Goal: Task Accomplishment & Management: Use online tool/utility

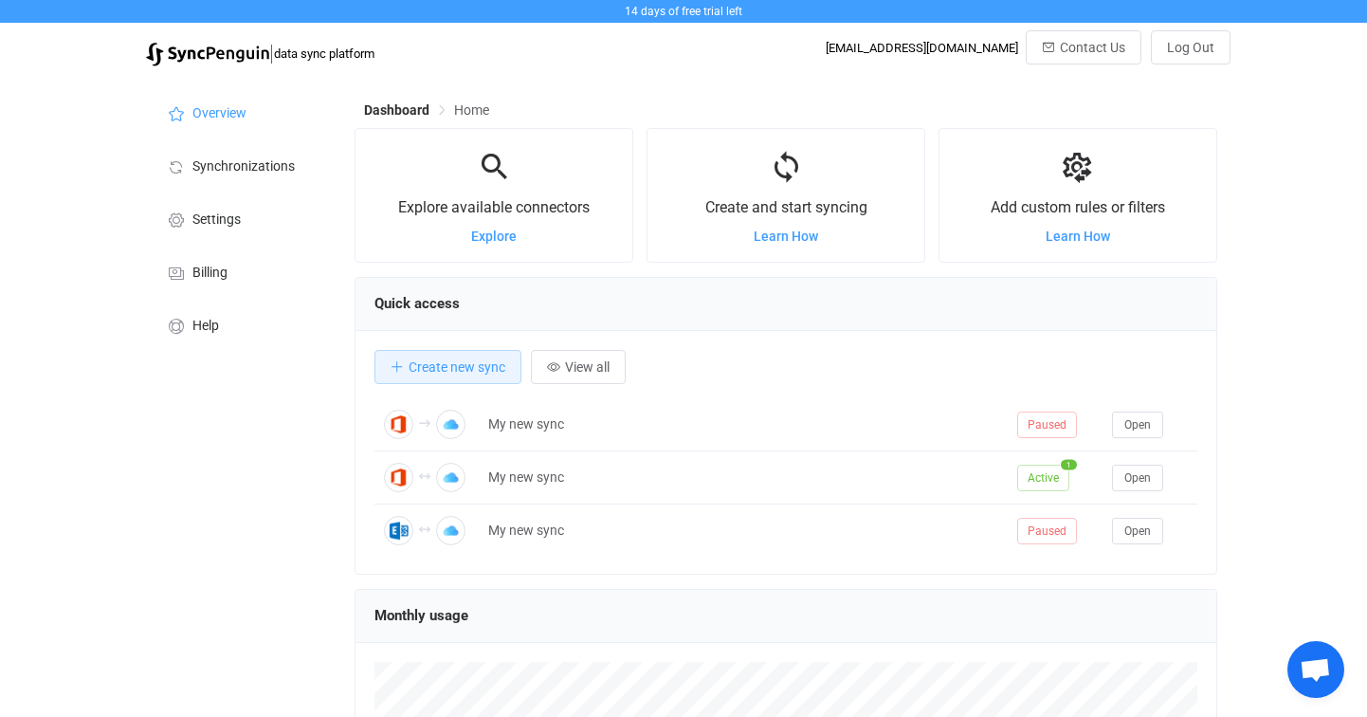
scroll to position [368, 862]
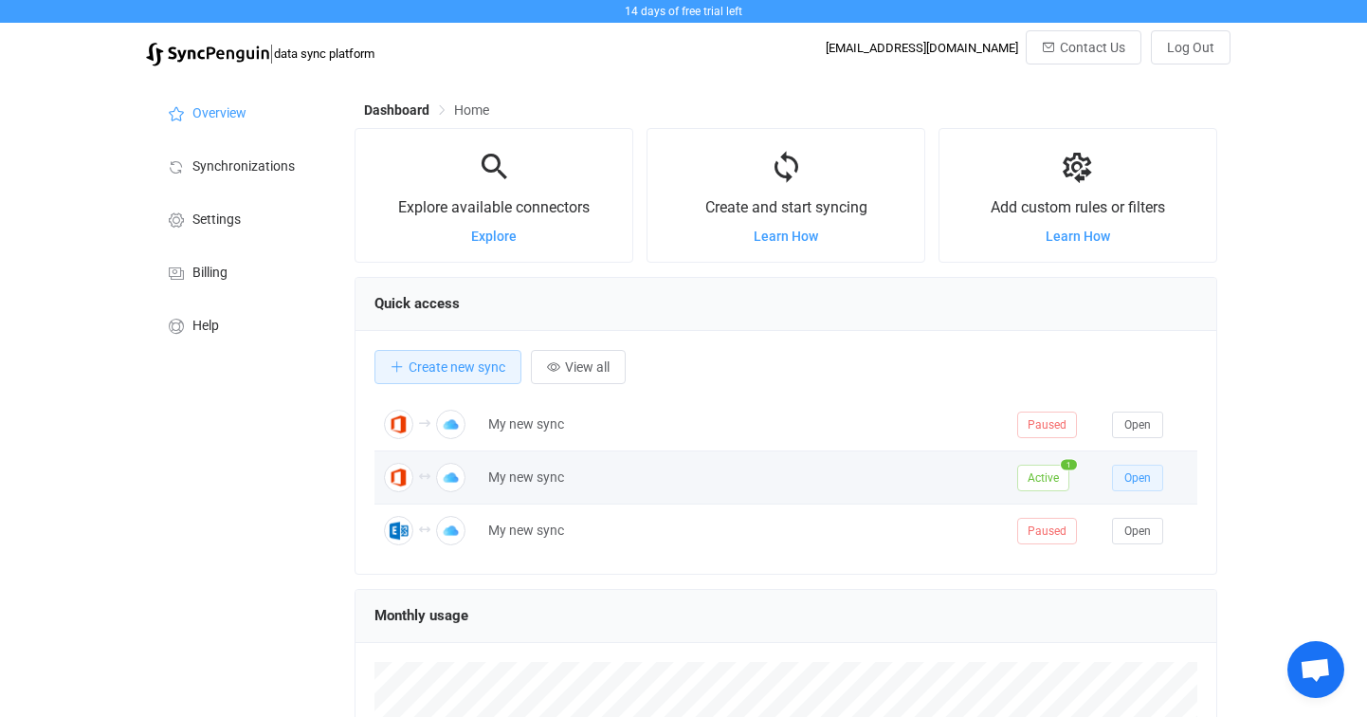
click at [1144, 472] on span "Open" at bounding box center [1137, 477] width 27 height 13
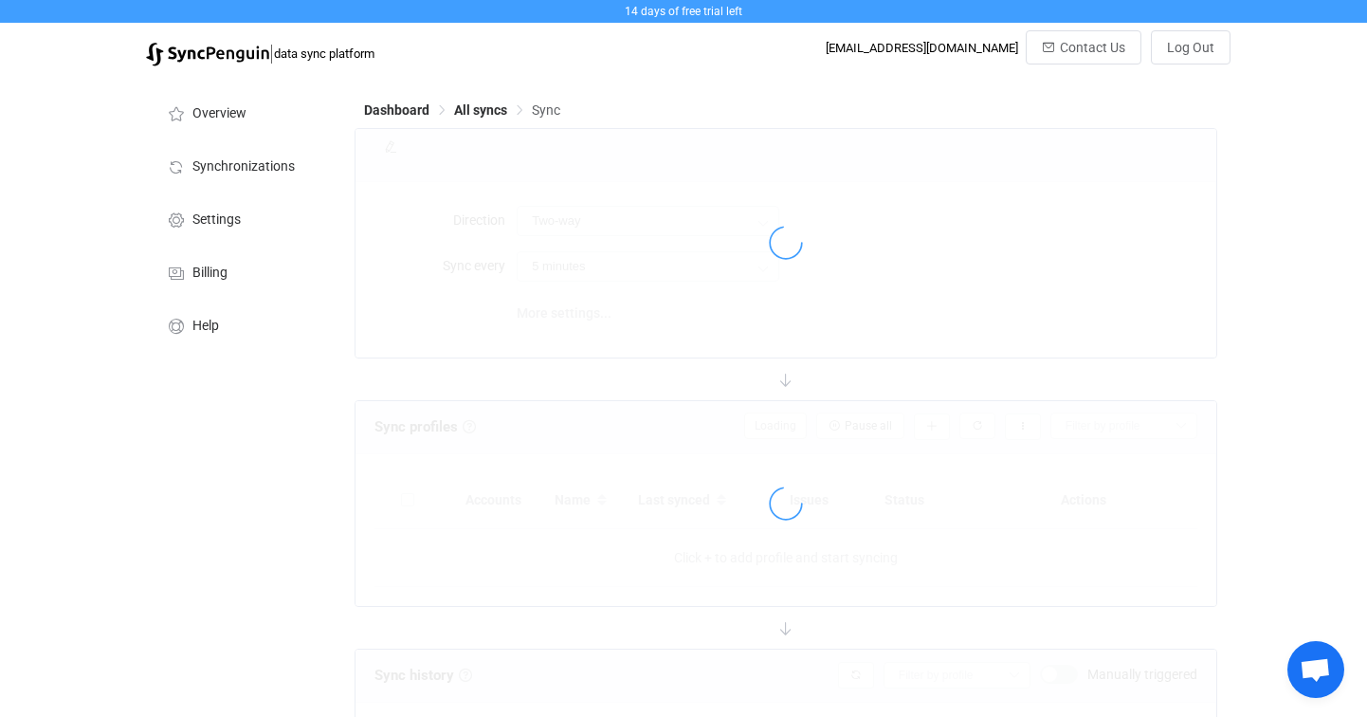
type input "10 minutes"
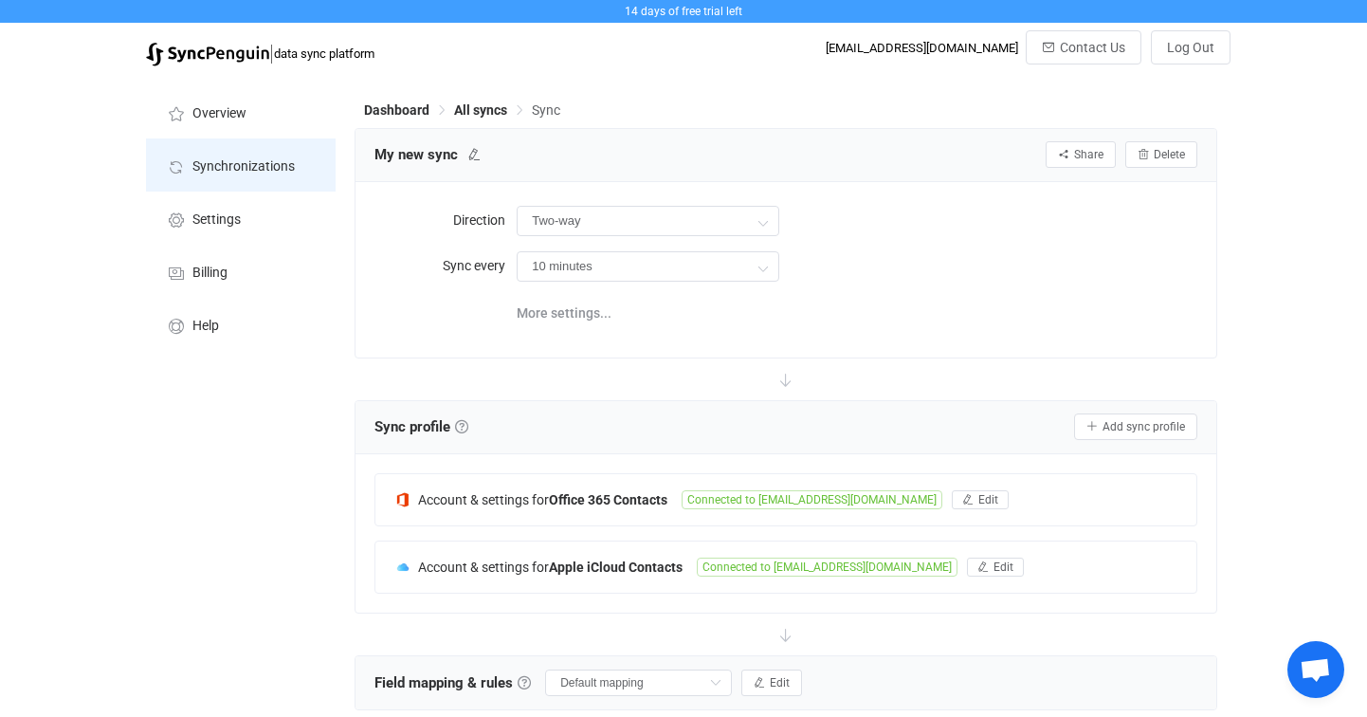
click at [260, 161] on span "Synchronizations" at bounding box center [243, 166] width 102 height 15
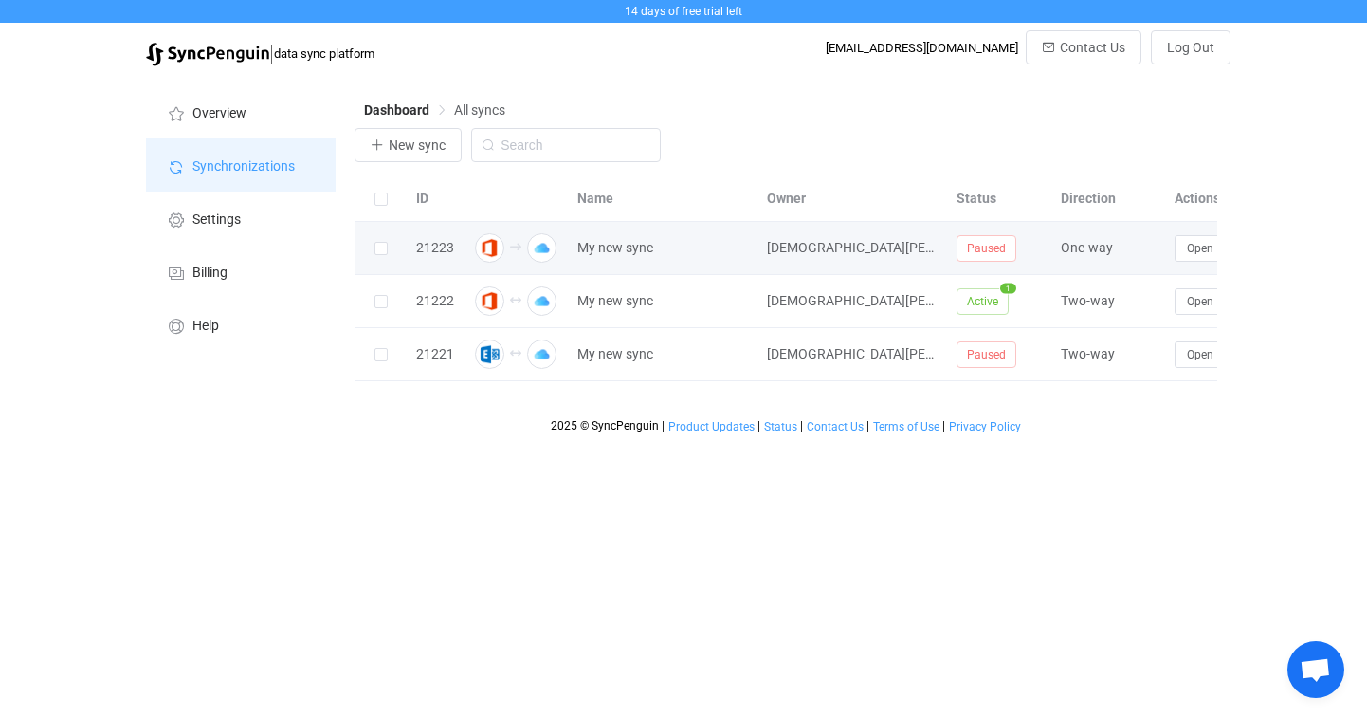
scroll to position [0, 90]
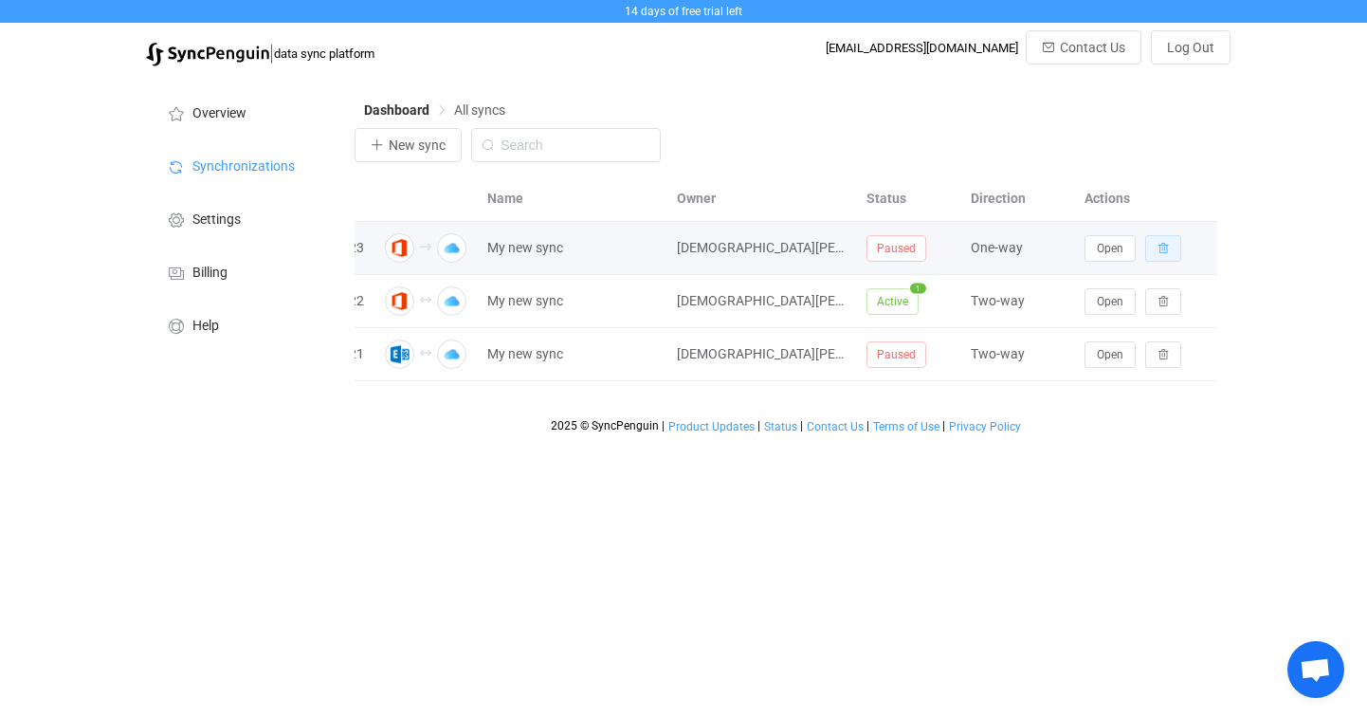
click at [1165, 252] on icon "button" at bounding box center [1163, 248] width 11 height 11
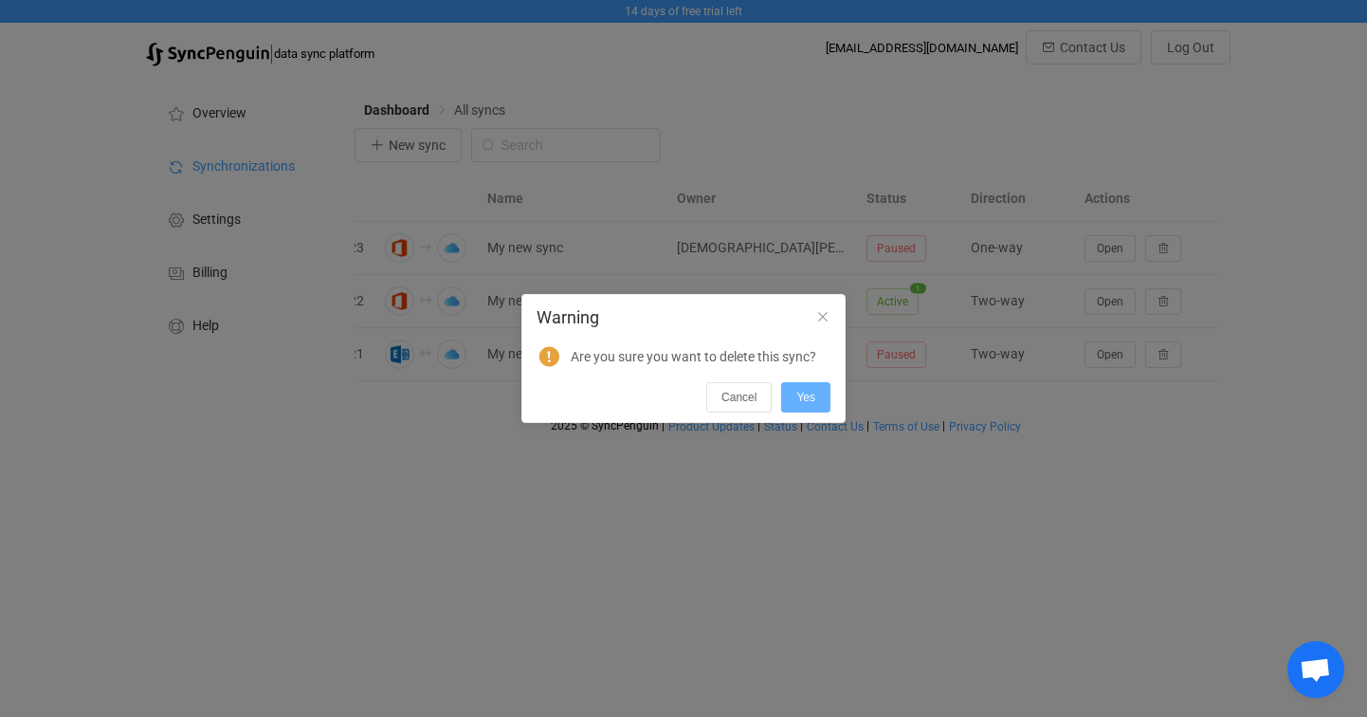
click at [816, 397] on button "Yes" at bounding box center [805, 397] width 49 height 30
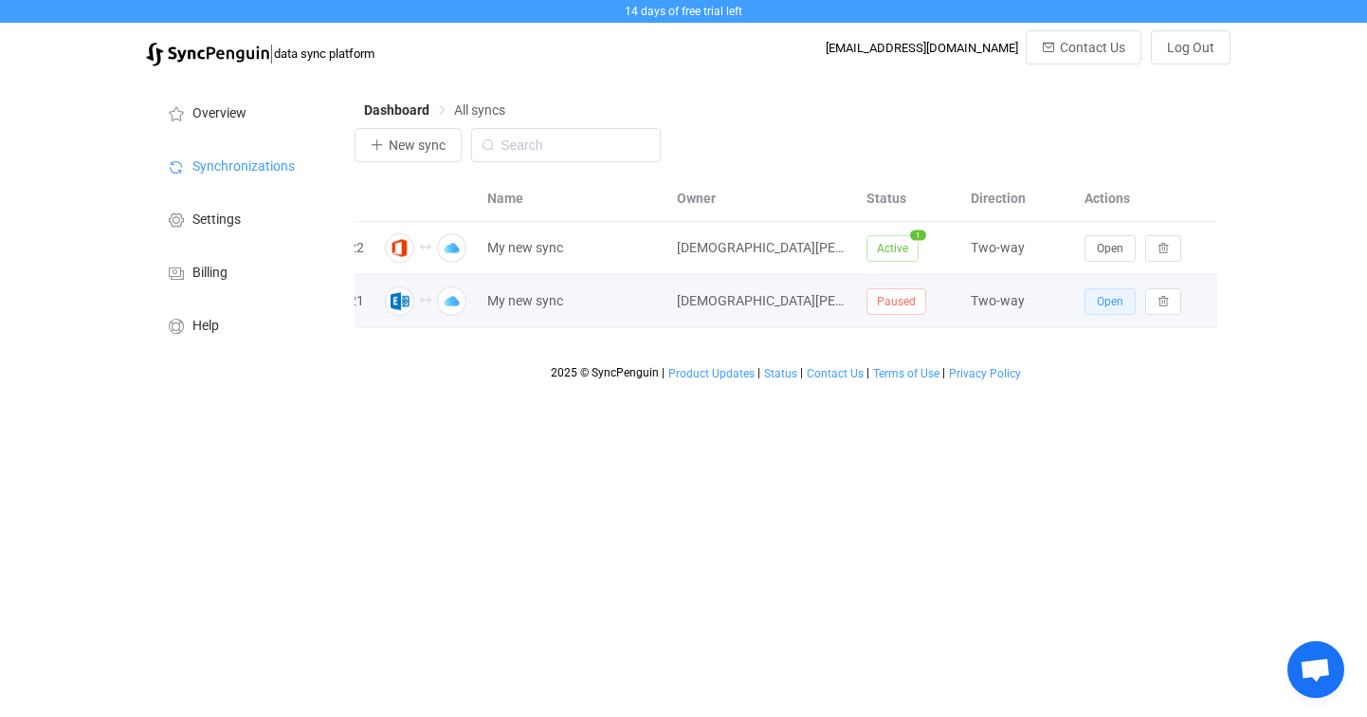
click at [1123, 308] on span "Open" at bounding box center [1110, 301] width 27 height 13
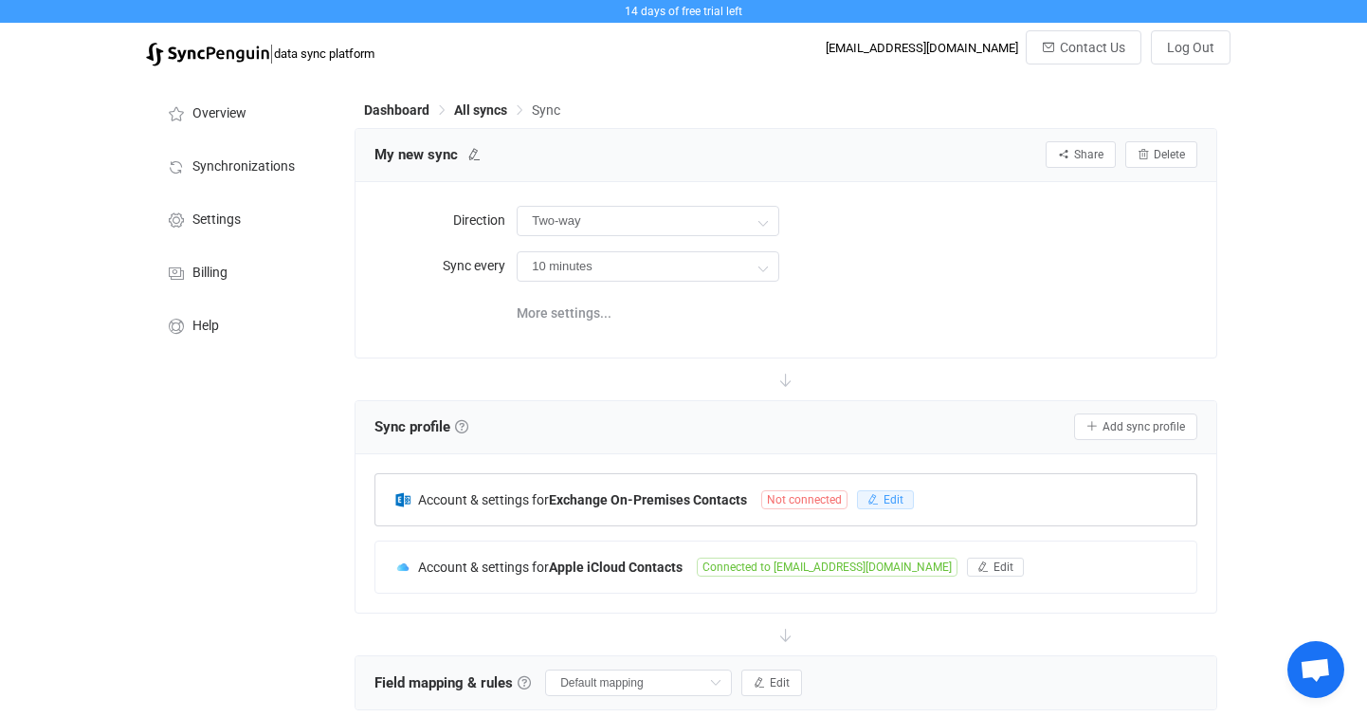
click at [870, 494] on icon "button" at bounding box center [872, 499] width 11 height 11
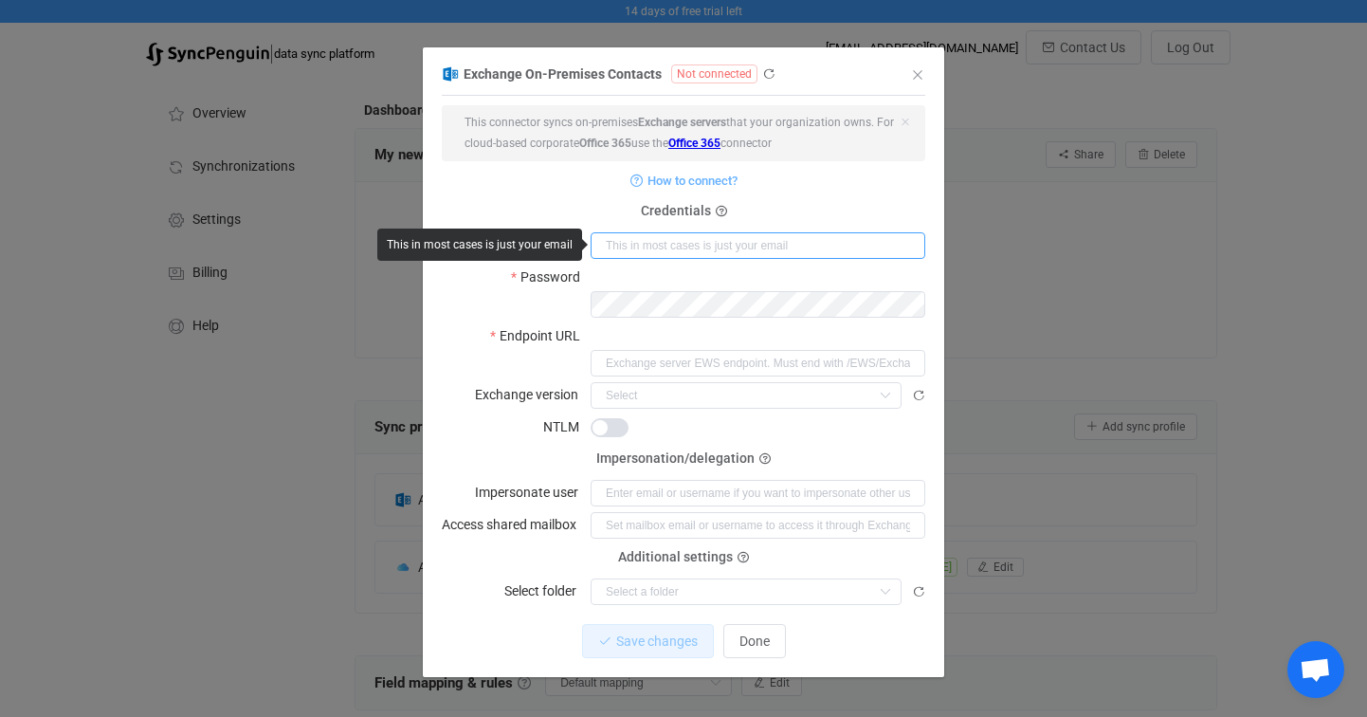
click at [721, 241] on input "dialog" at bounding box center [758, 245] width 335 height 27
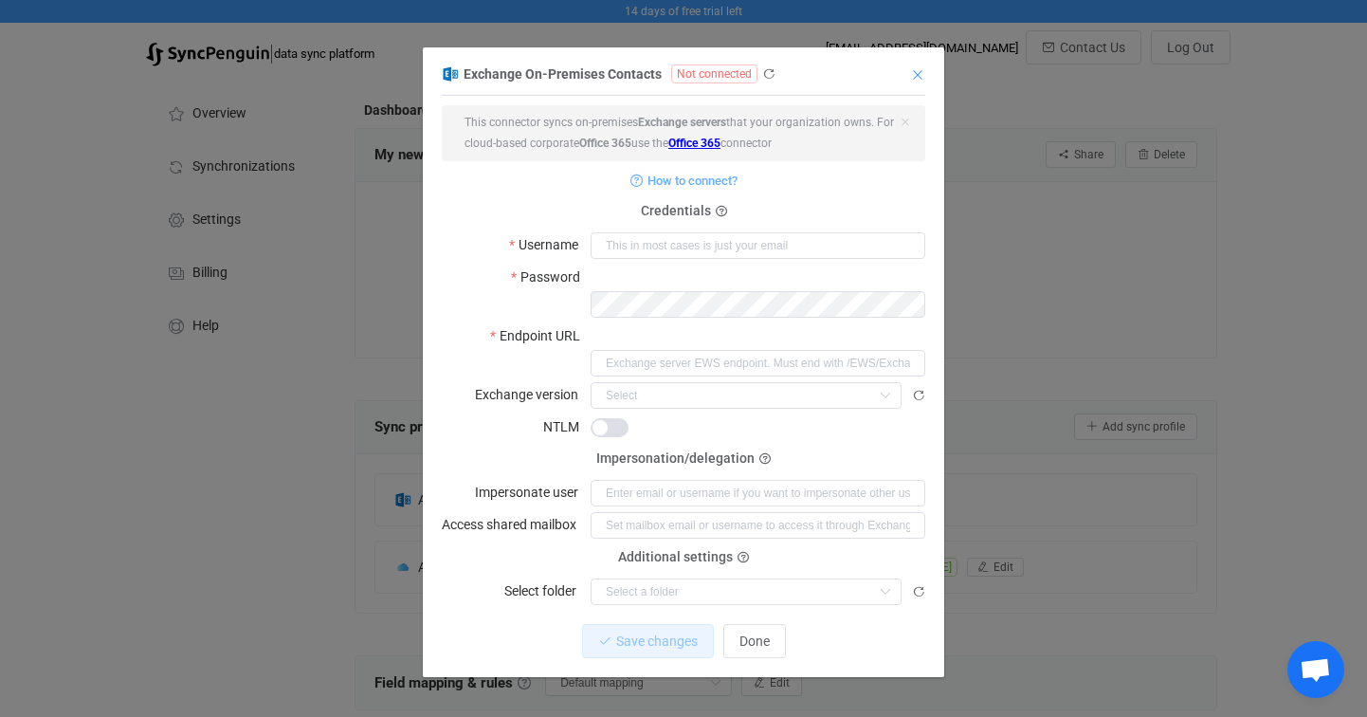
click at [921, 72] on icon "Close" at bounding box center [917, 74] width 15 height 15
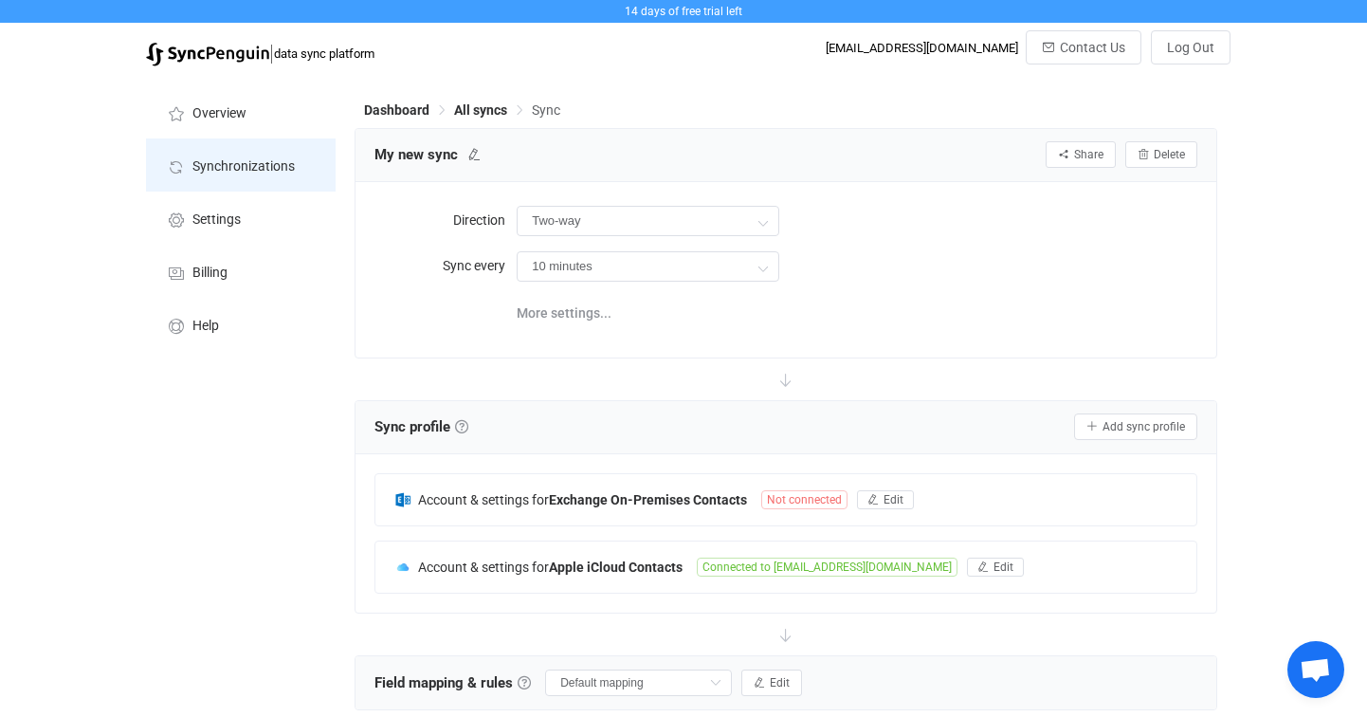
click at [257, 159] on span "Synchronizations" at bounding box center [243, 166] width 102 height 15
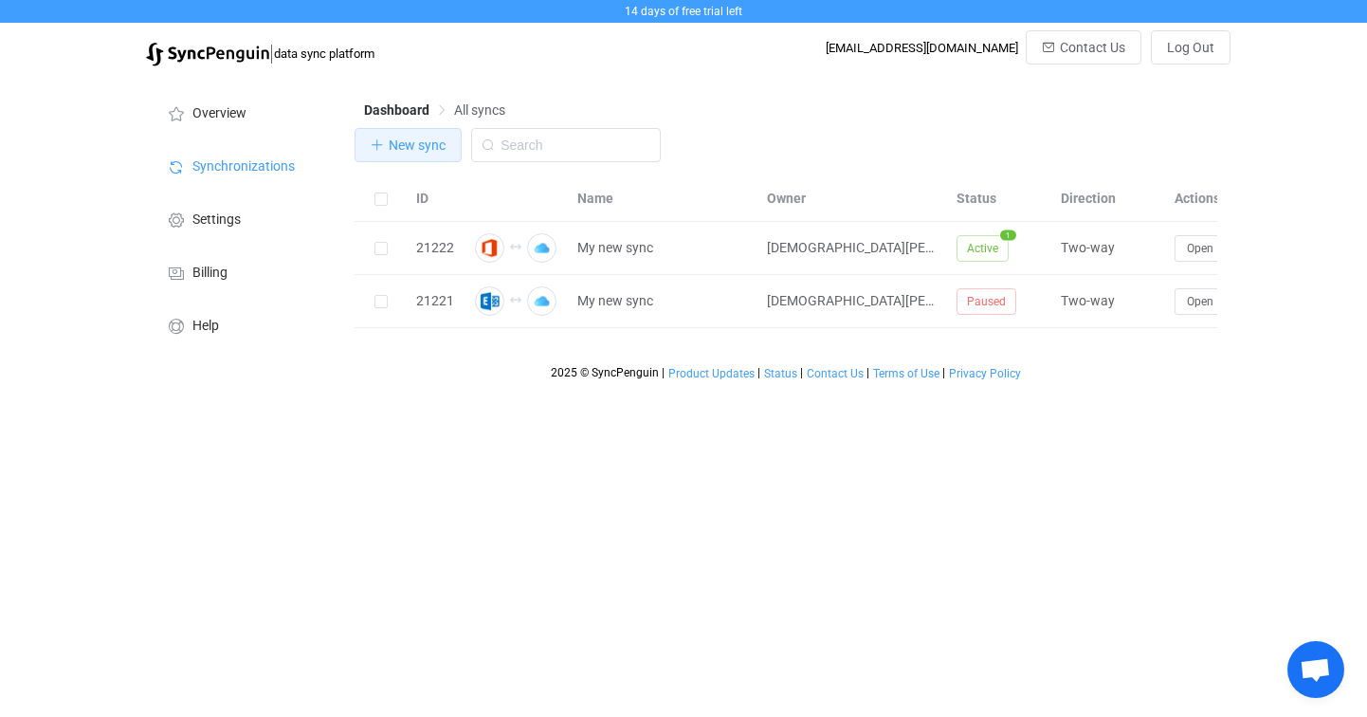
click at [440, 153] on span "New sync" at bounding box center [417, 144] width 57 height 15
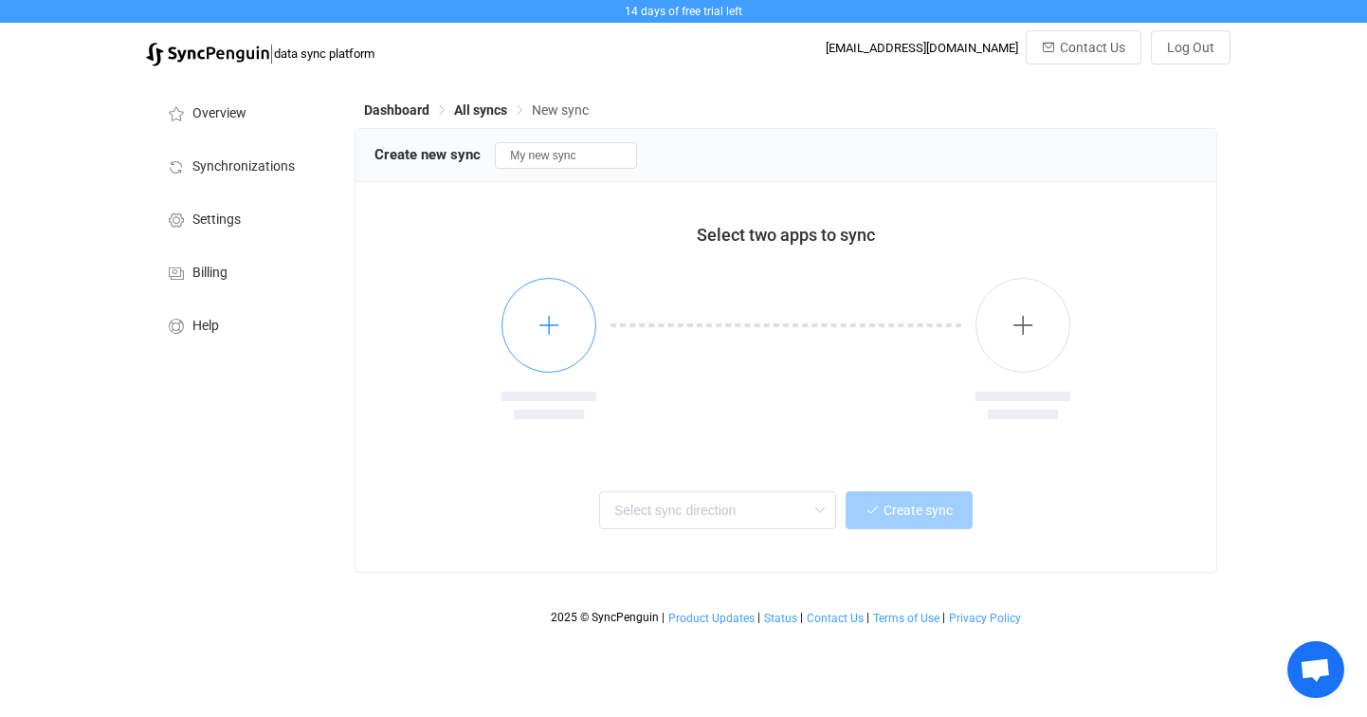
click at [559, 334] on icon "button" at bounding box center [550, 325] width 24 height 24
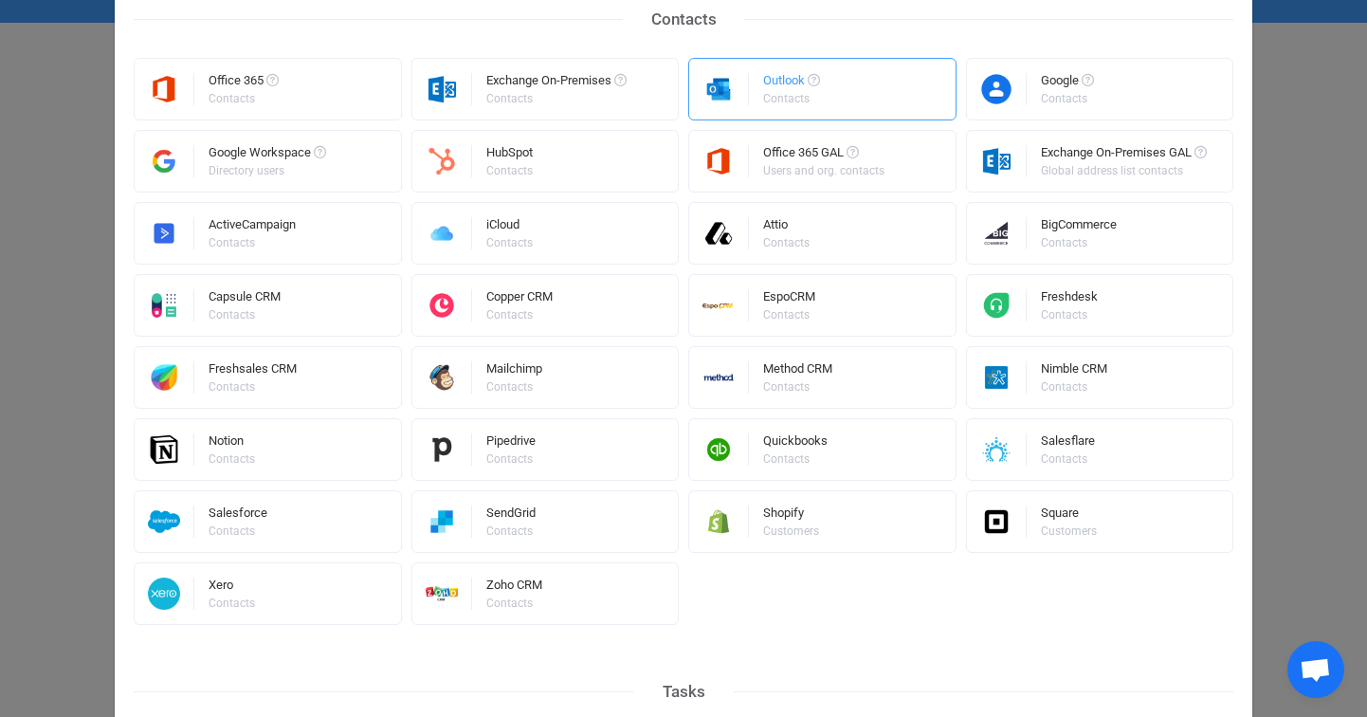
scroll to position [435, 0]
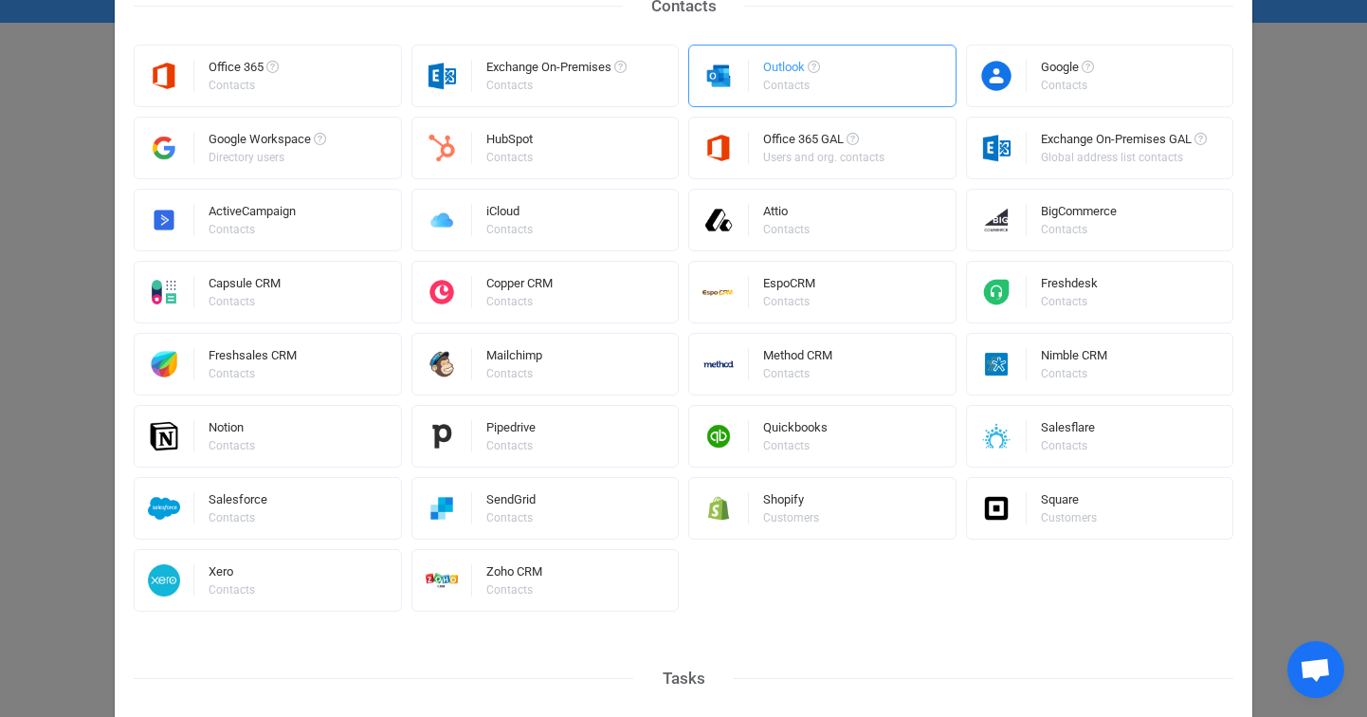
click at [784, 83] on div "Contacts" at bounding box center [790, 85] width 54 height 11
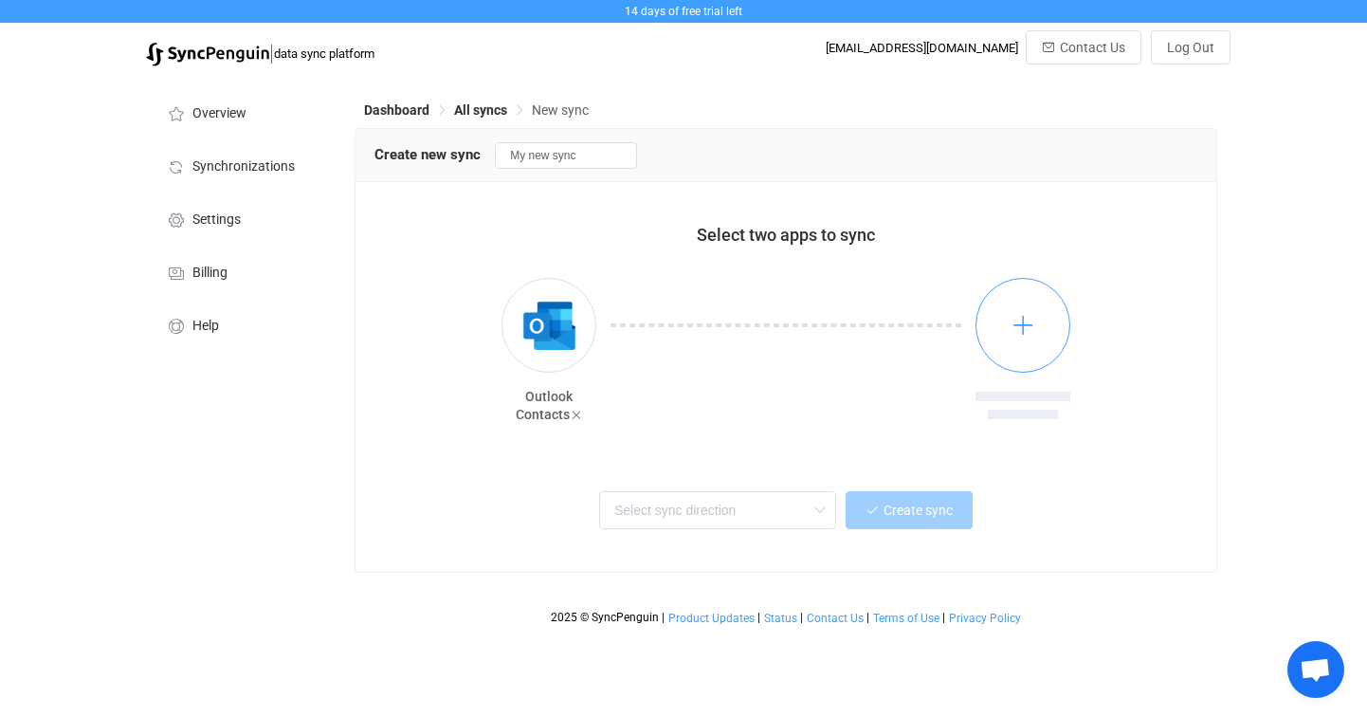
click at [1015, 339] on button "button" at bounding box center [1023, 325] width 95 height 95
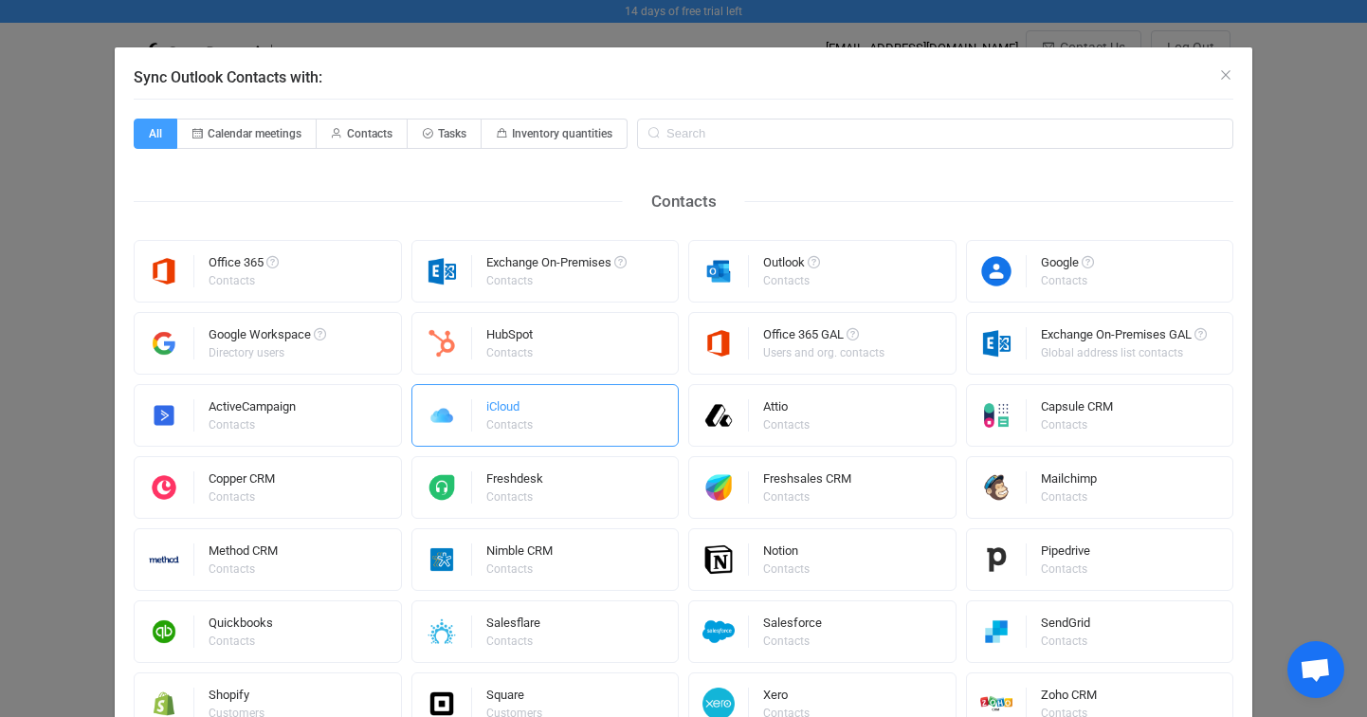
click at [551, 412] on div "iCloud Contacts" at bounding box center [545, 415] width 268 height 63
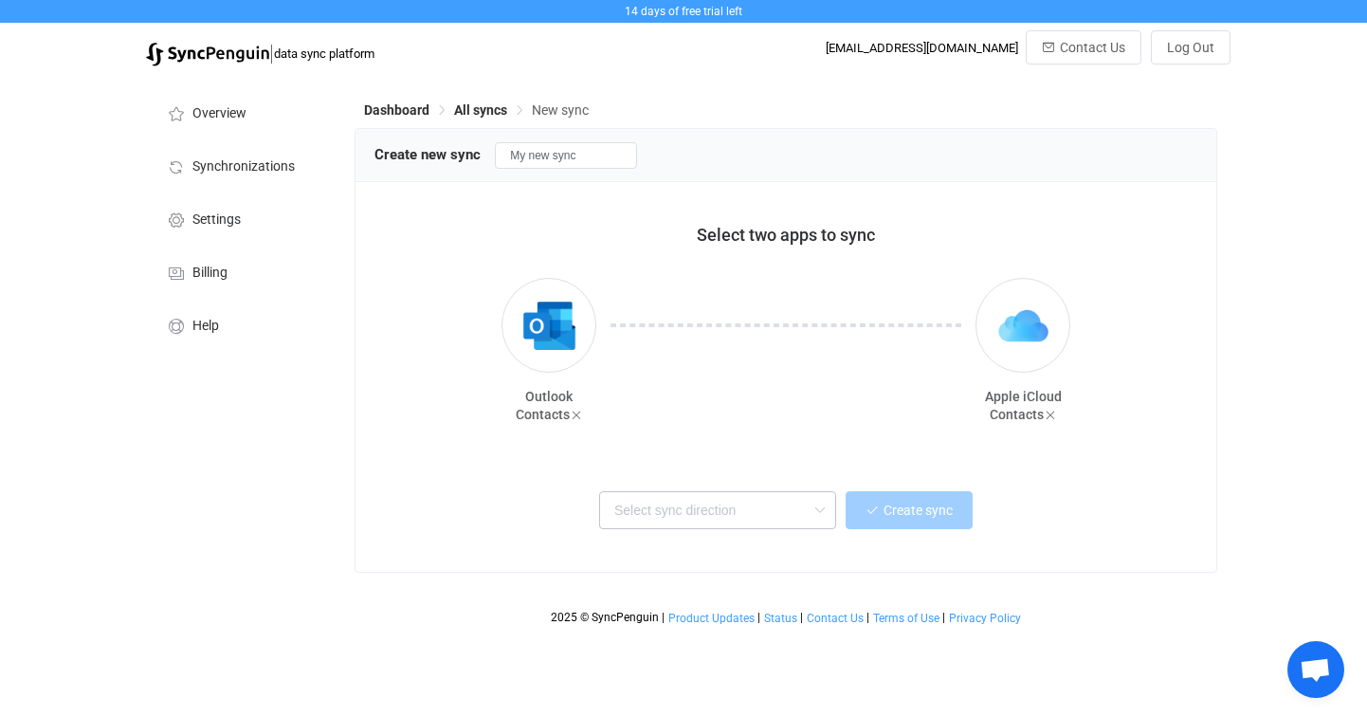
click at [830, 502] on icon at bounding box center [820, 510] width 24 height 38
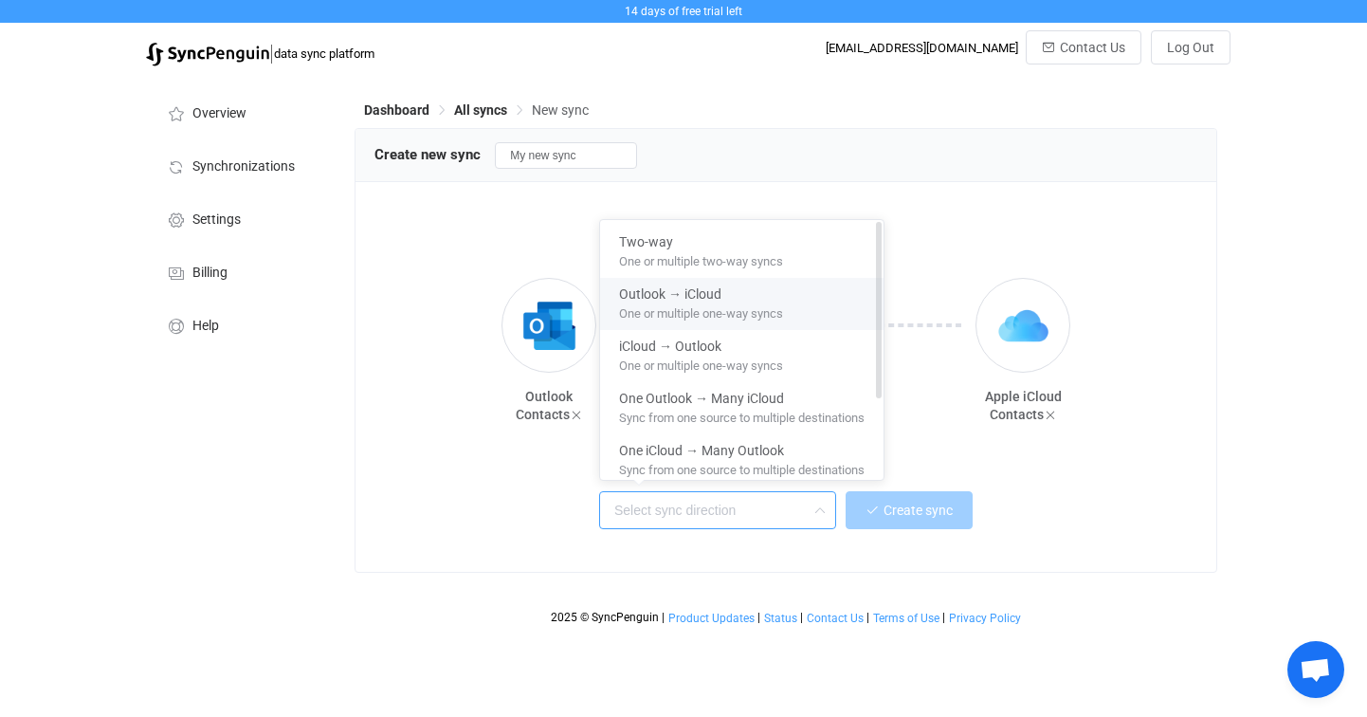
click at [759, 307] on span "One or multiple one-way syncs" at bounding box center [701, 310] width 164 height 21
type input "Outlook → iCloud"
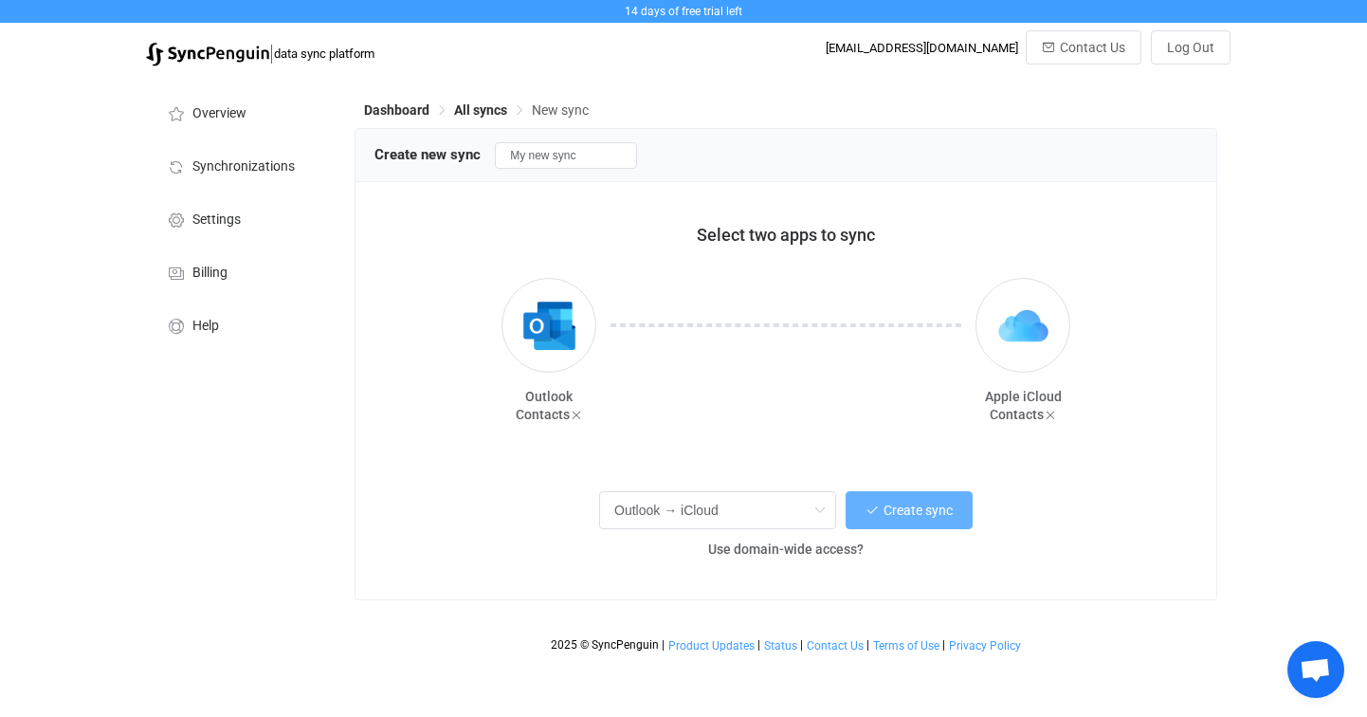
click at [916, 515] on span "Create sync" at bounding box center [918, 509] width 69 height 15
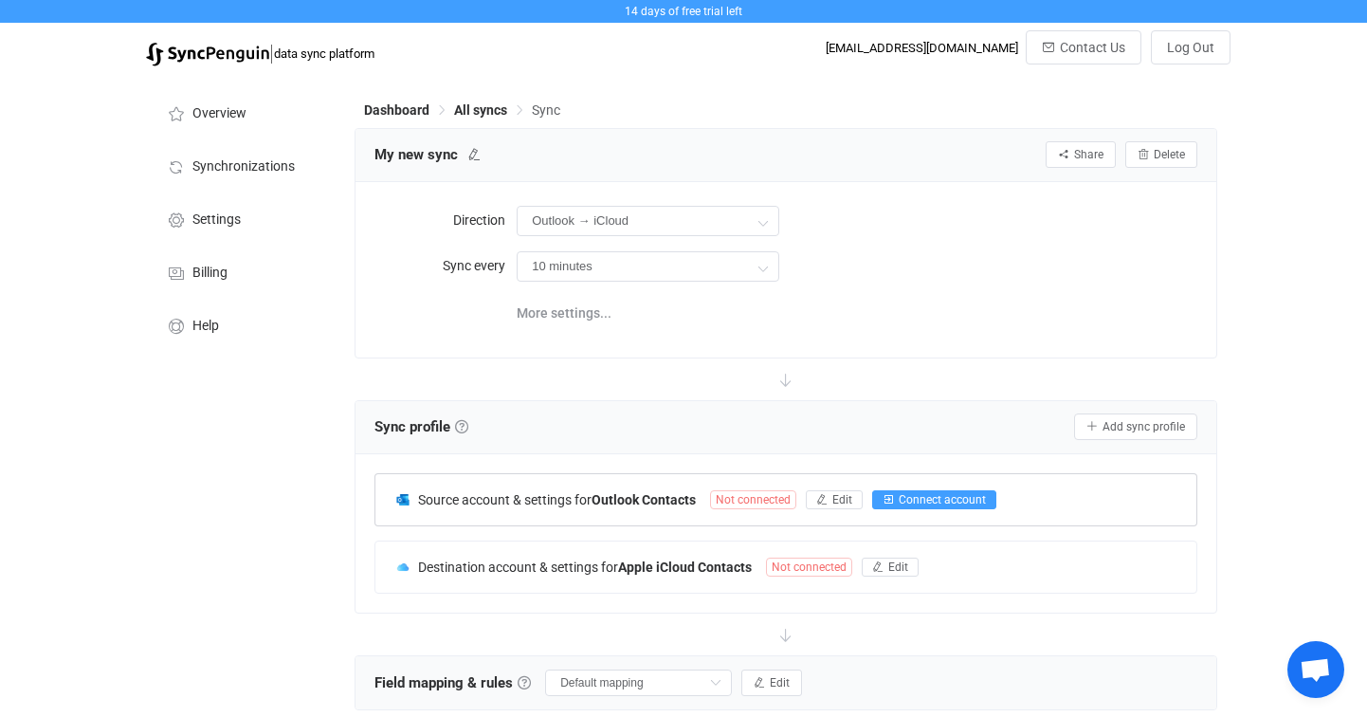
click at [927, 501] on span "Connect account" at bounding box center [942, 499] width 87 height 13
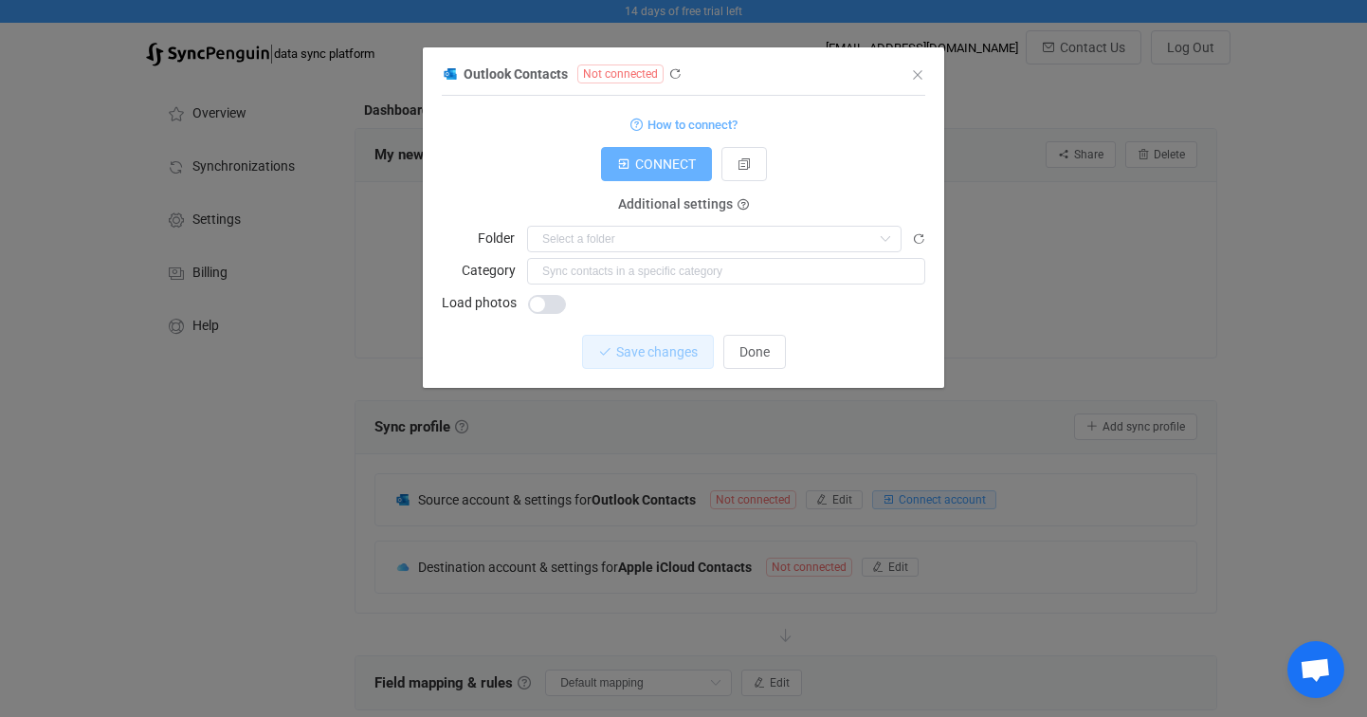
click at [676, 158] on span "CONNECT" at bounding box center [665, 163] width 61 height 15
drag, startPoint x: 628, startPoint y: 92, endPoint x: 759, endPoint y: 92, distance: 131.8
click at [759, 92] on div "Outlook Contacts Not connected 1 { { "connectionType": "default" } Standard out…" at bounding box center [684, 225] width 484 height 326
click at [916, 75] on icon "Close" at bounding box center [917, 74] width 15 height 15
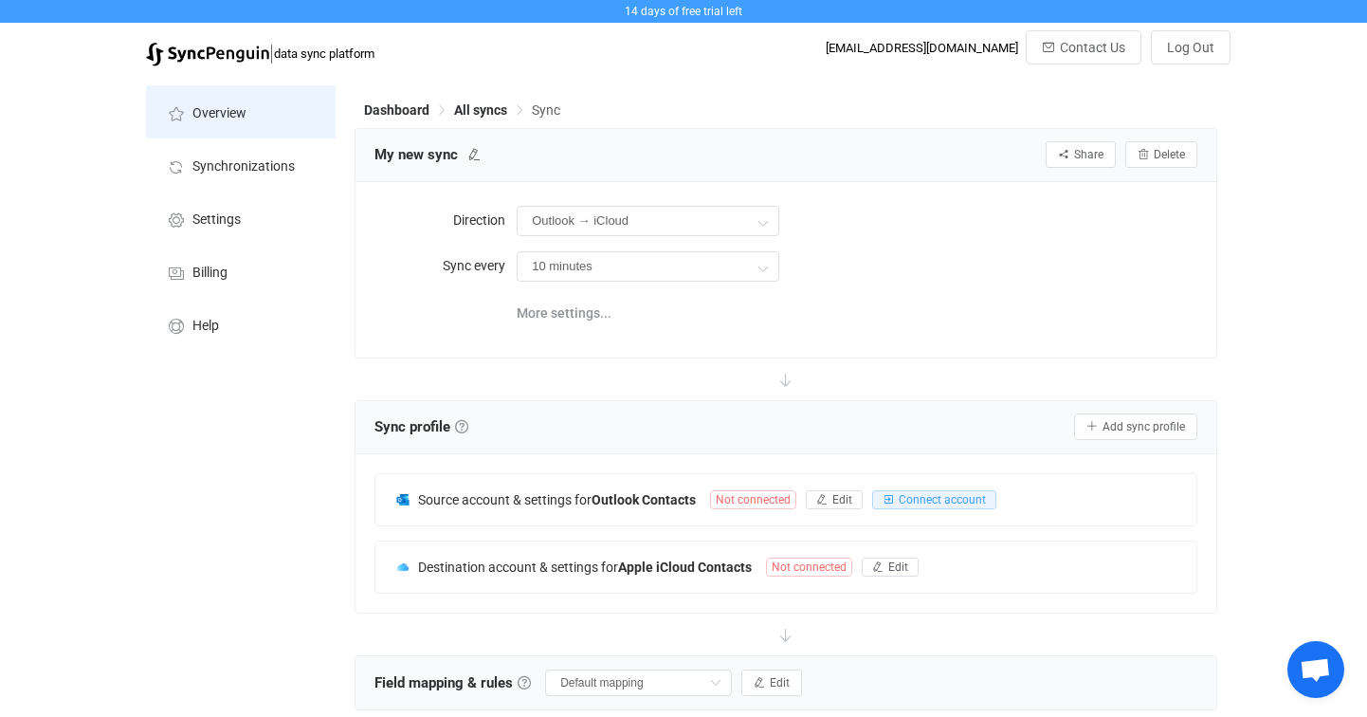
click at [213, 115] on span "Overview" at bounding box center [219, 113] width 54 height 15
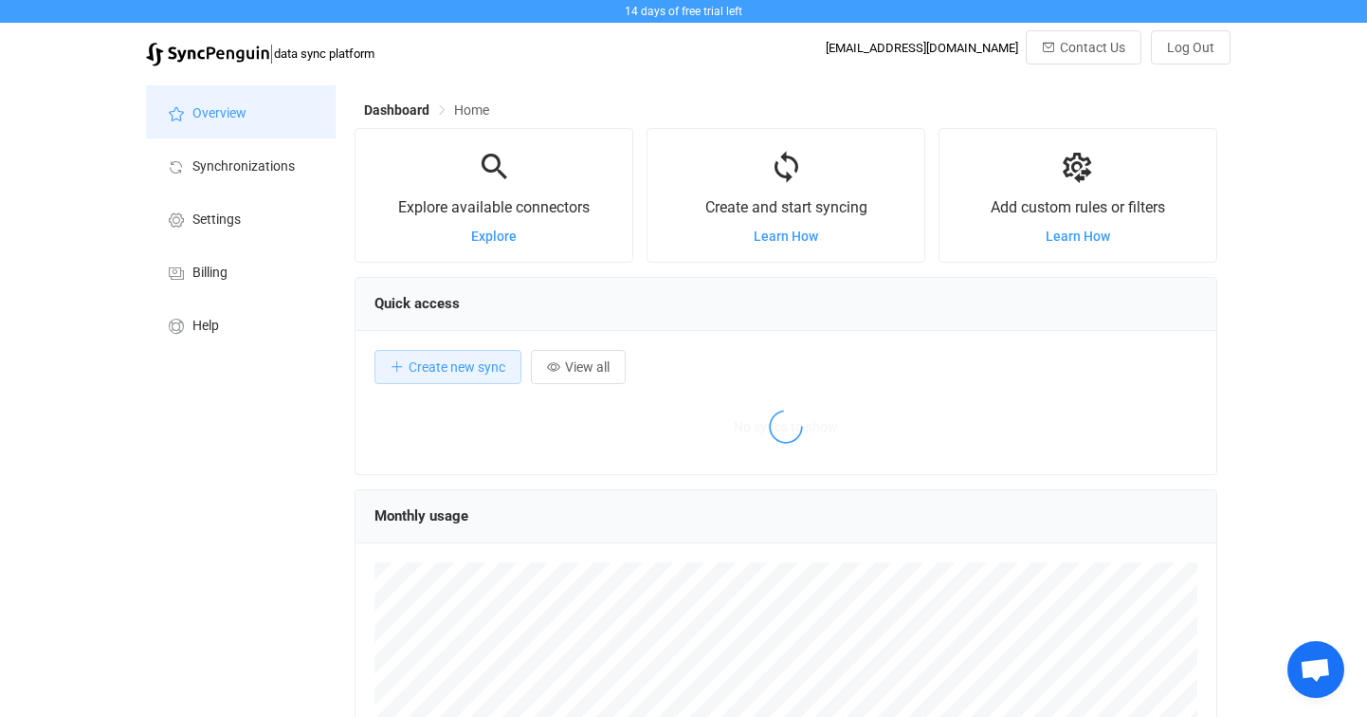
scroll to position [368, 862]
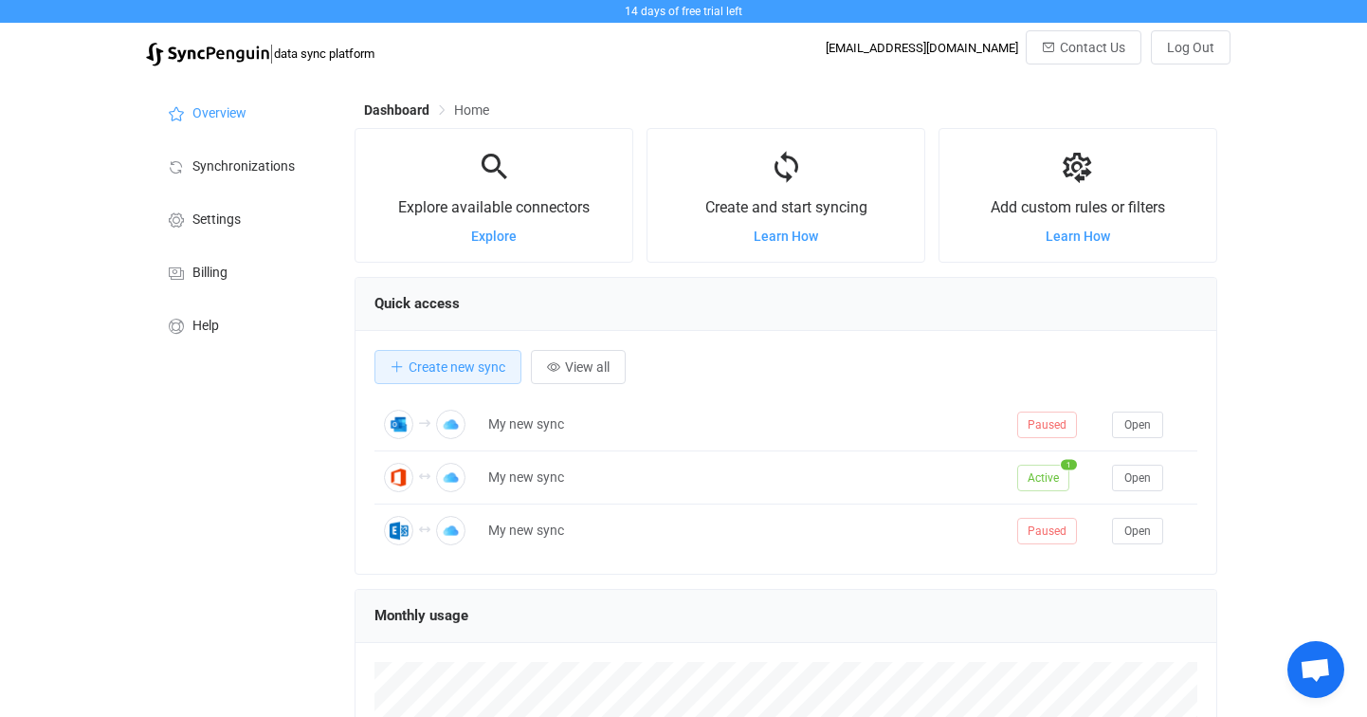
click at [735, 418] on div "My new sync" at bounding box center [743, 424] width 529 height 22
click at [483, 367] on span "Create new sync" at bounding box center [457, 366] width 97 height 15
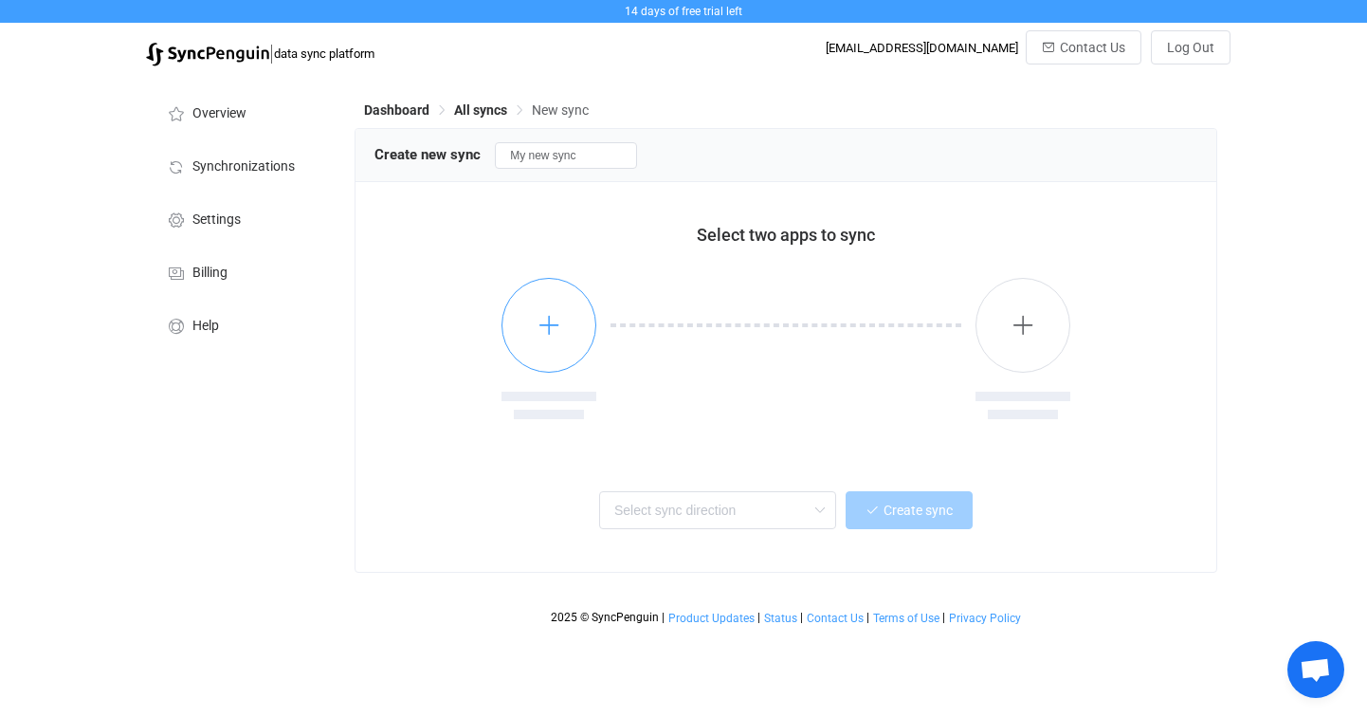
click at [573, 323] on button "button" at bounding box center [549, 325] width 95 height 95
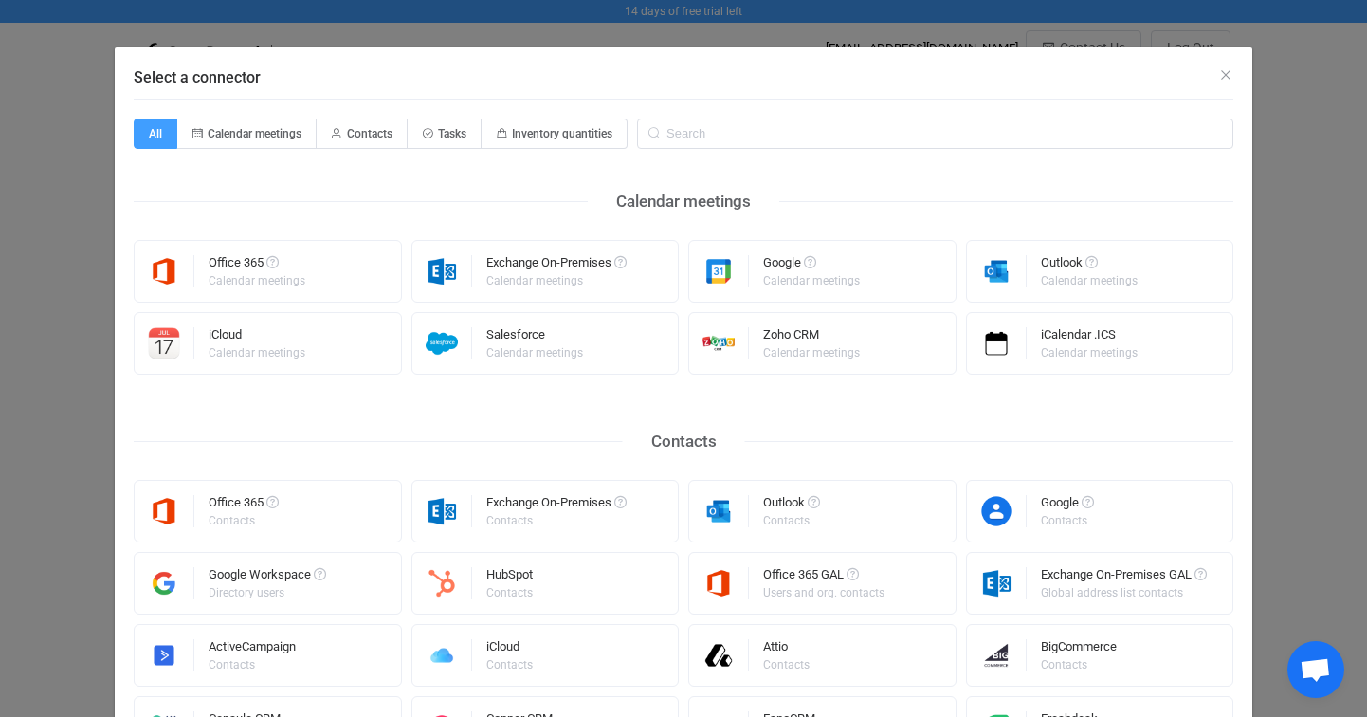
click at [528, 642] on div "iCloud" at bounding box center [510, 649] width 49 height 19
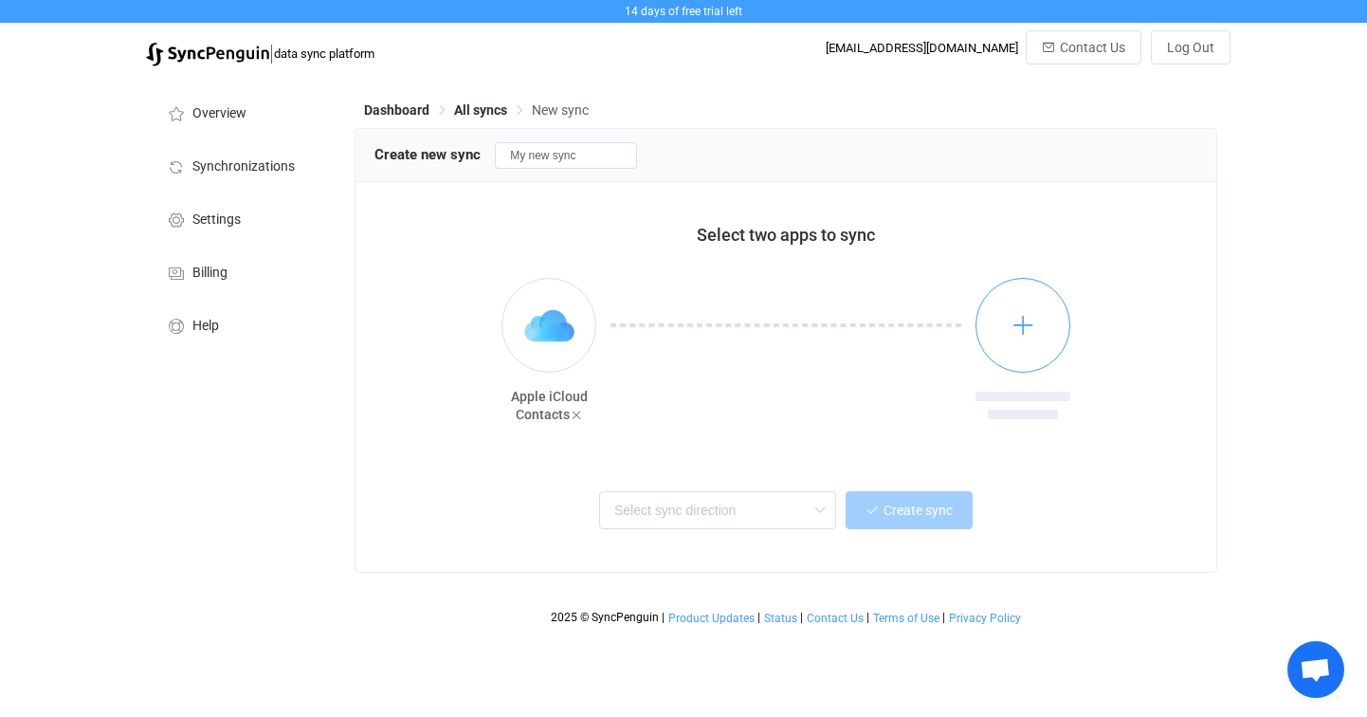
click at [1007, 296] on button "button" at bounding box center [1023, 325] width 95 height 95
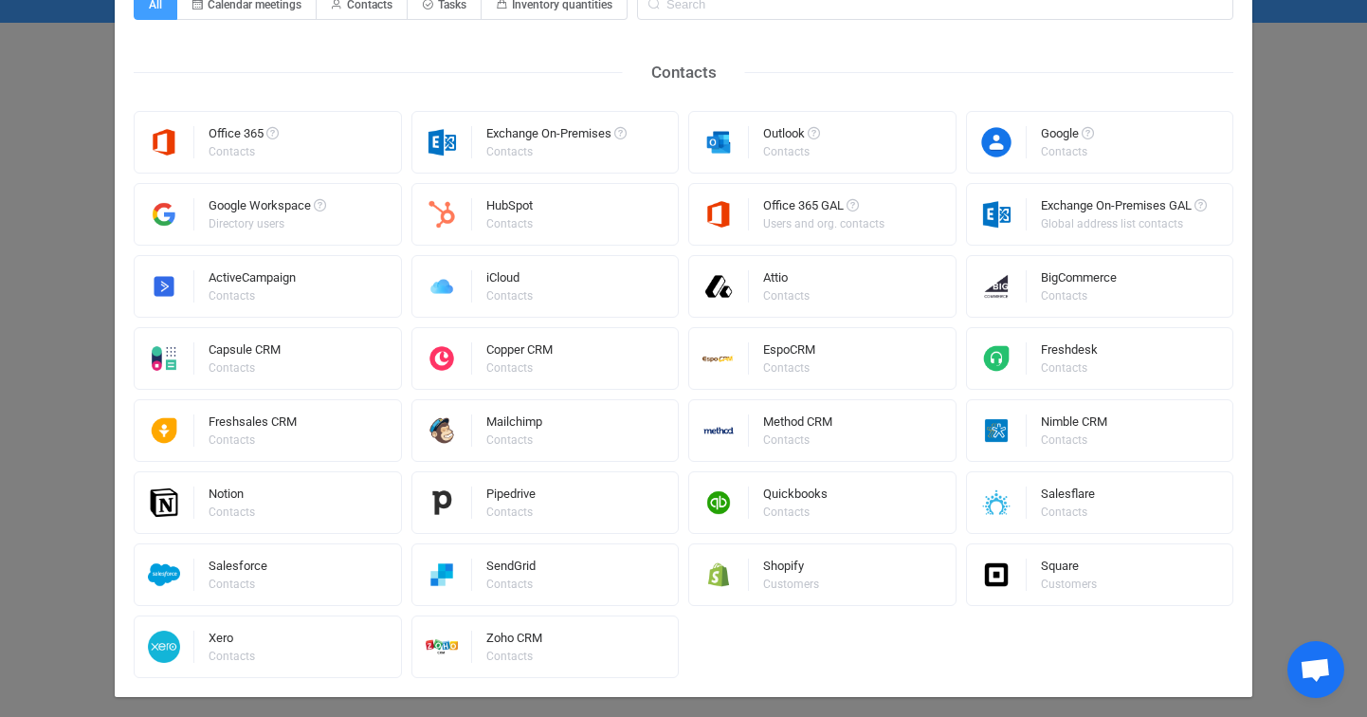
scroll to position [156, 0]
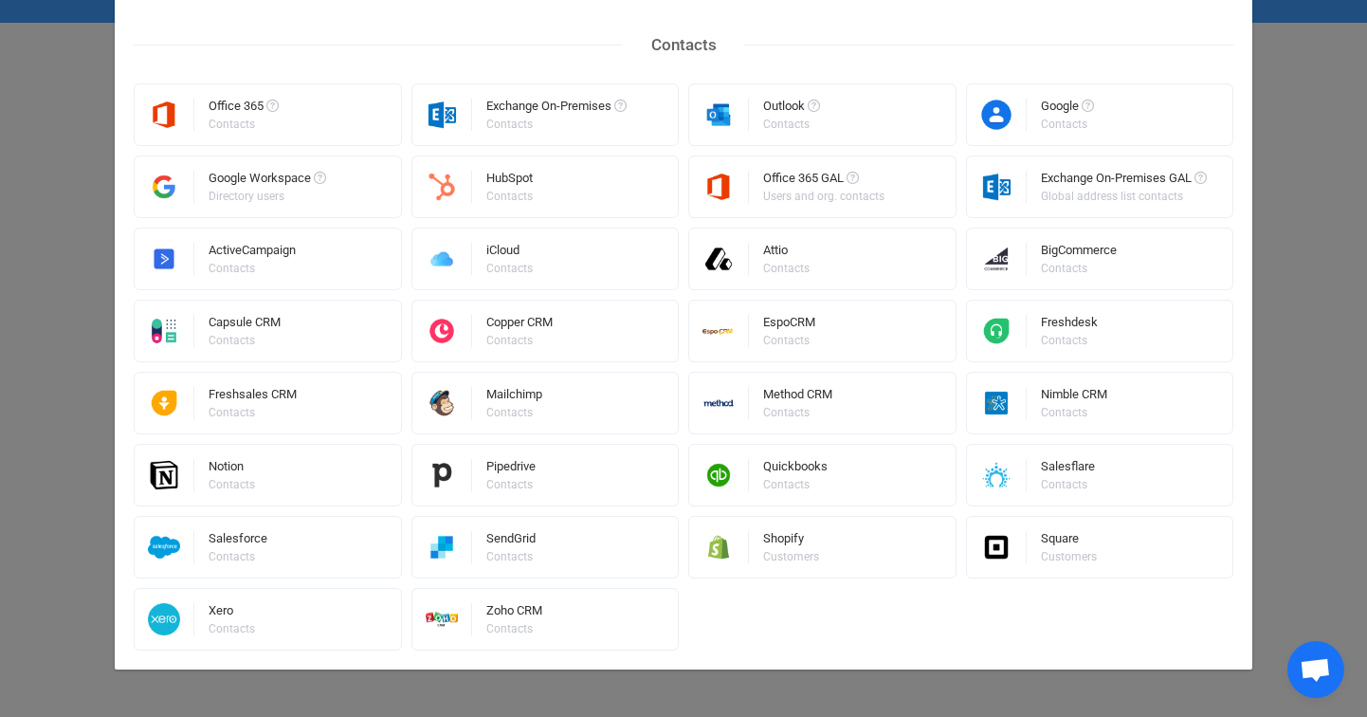
click at [542, 253] on div "iCloud Contacts" at bounding box center [545, 259] width 268 height 63
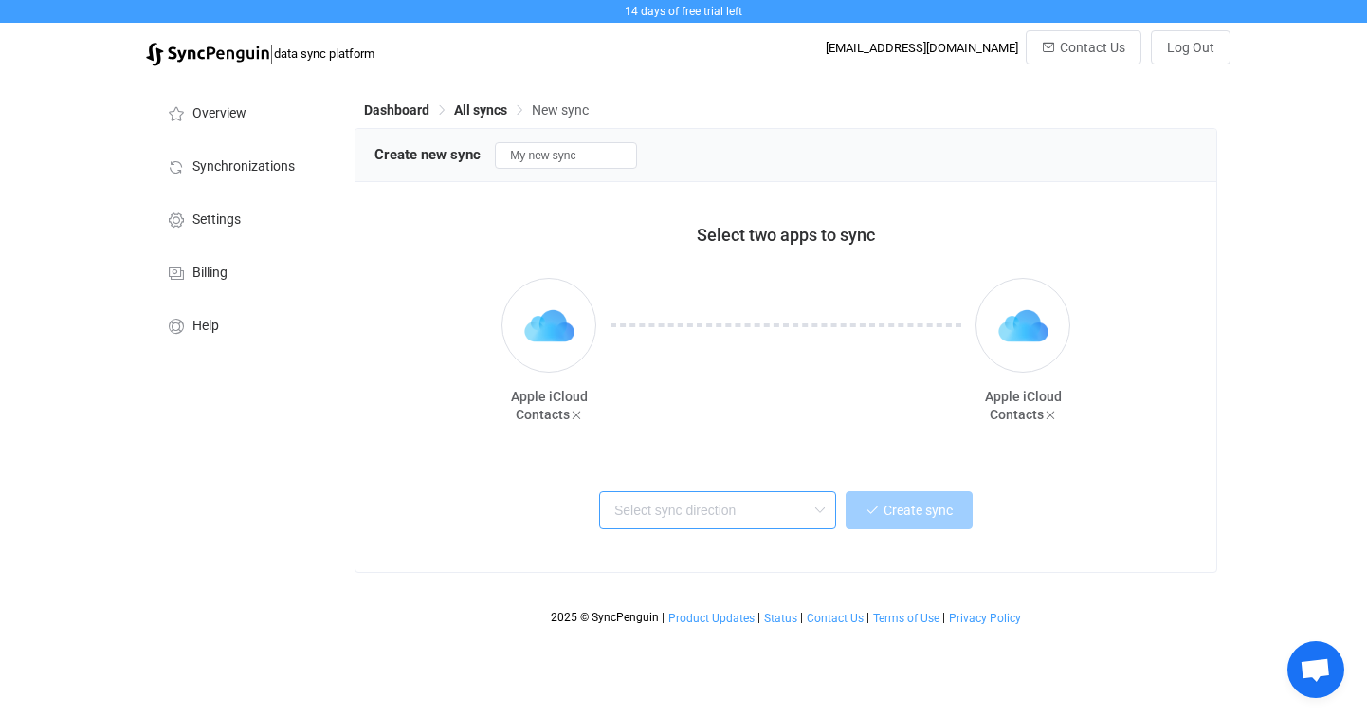
click at [797, 520] on input "text" at bounding box center [717, 510] width 237 height 38
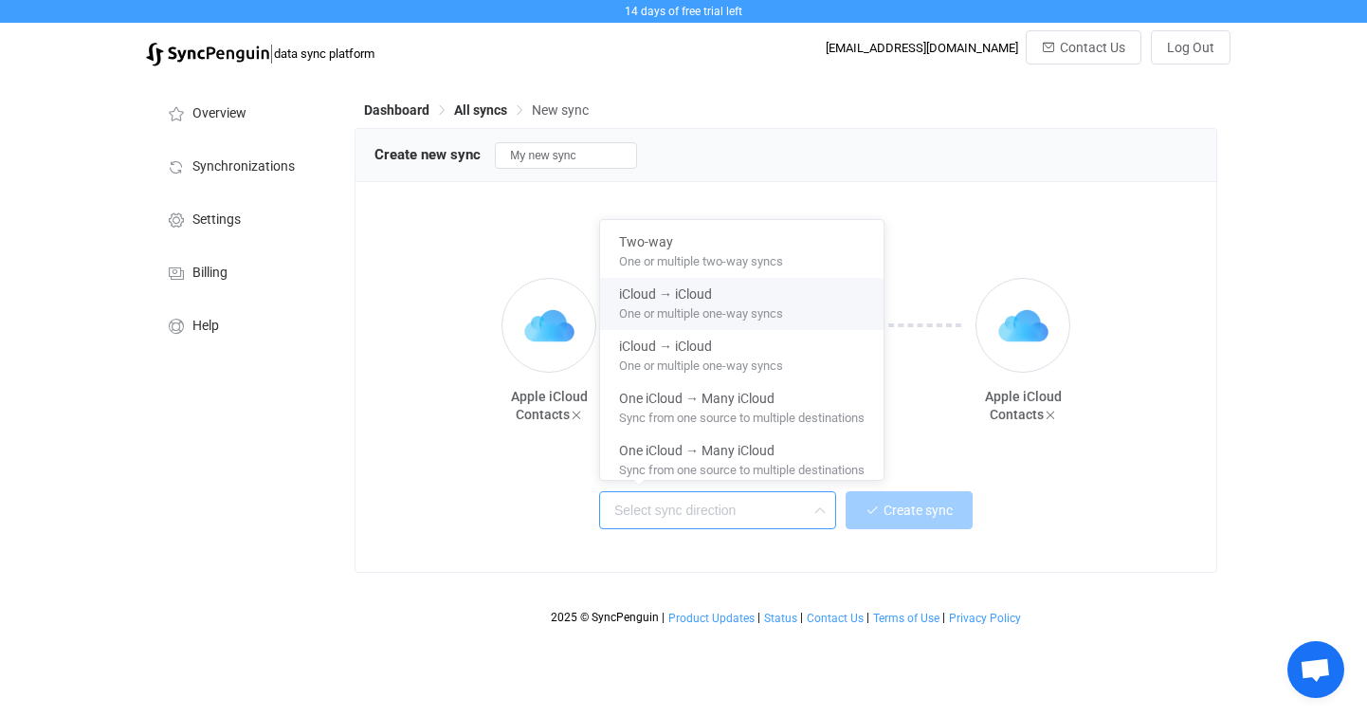
click at [671, 303] on span "One or multiple one-way syncs" at bounding box center [701, 310] width 164 height 21
type input "iCloud → iCloud"
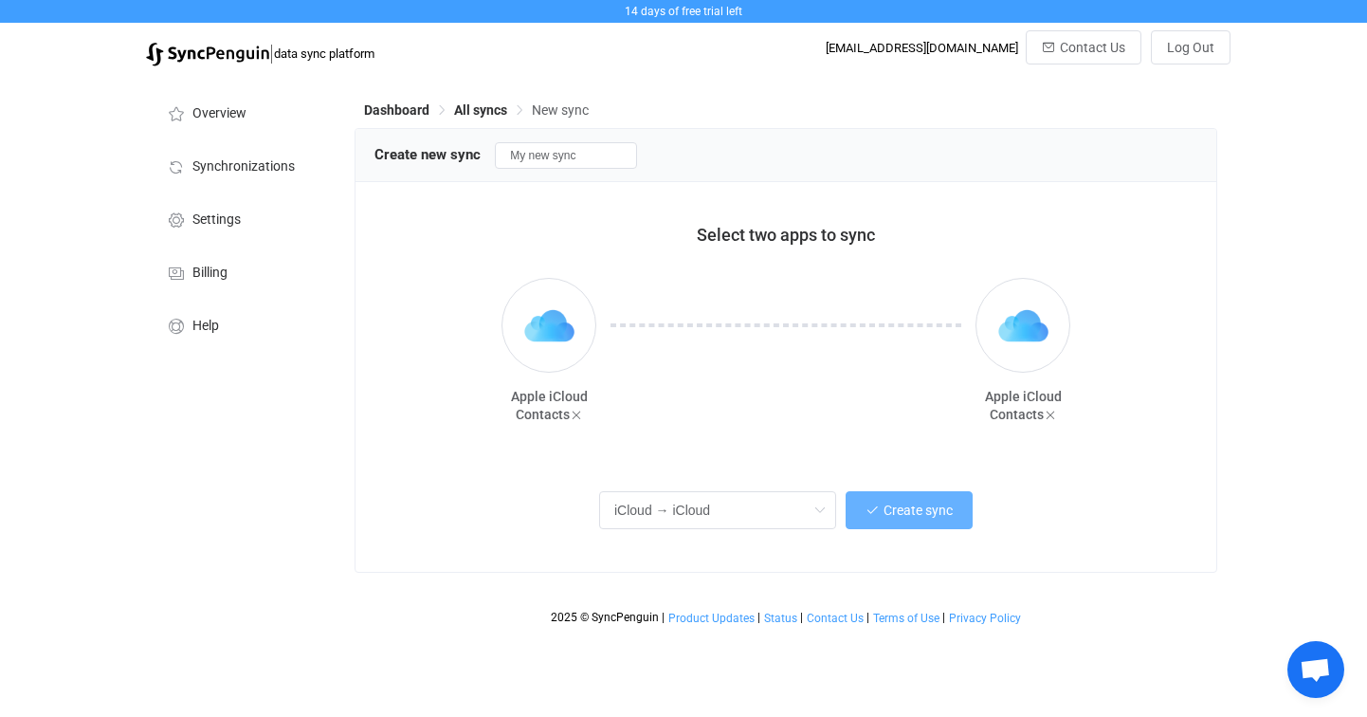
click at [895, 508] on span "Create sync" at bounding box center [918, 509] width 69 height 15
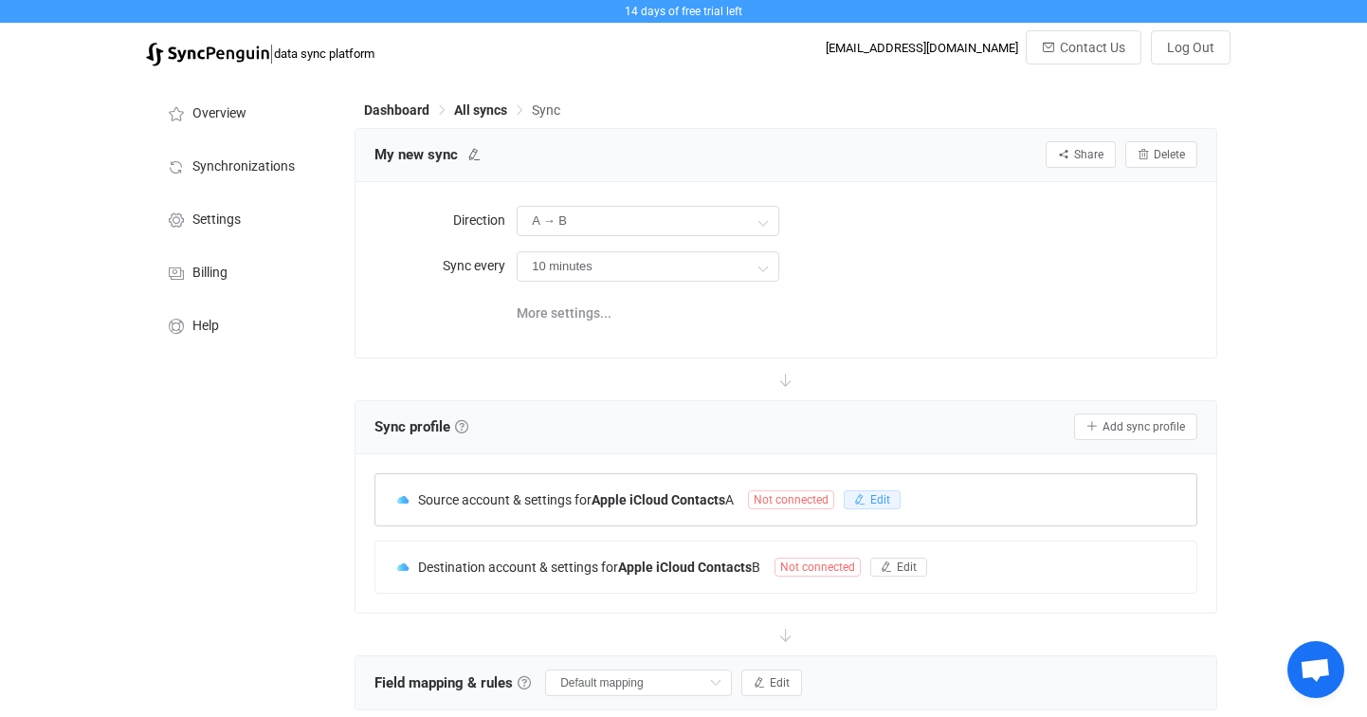
click at [883, 493] on span "Edit" at bounding box center [880, 499] width 20 height 13
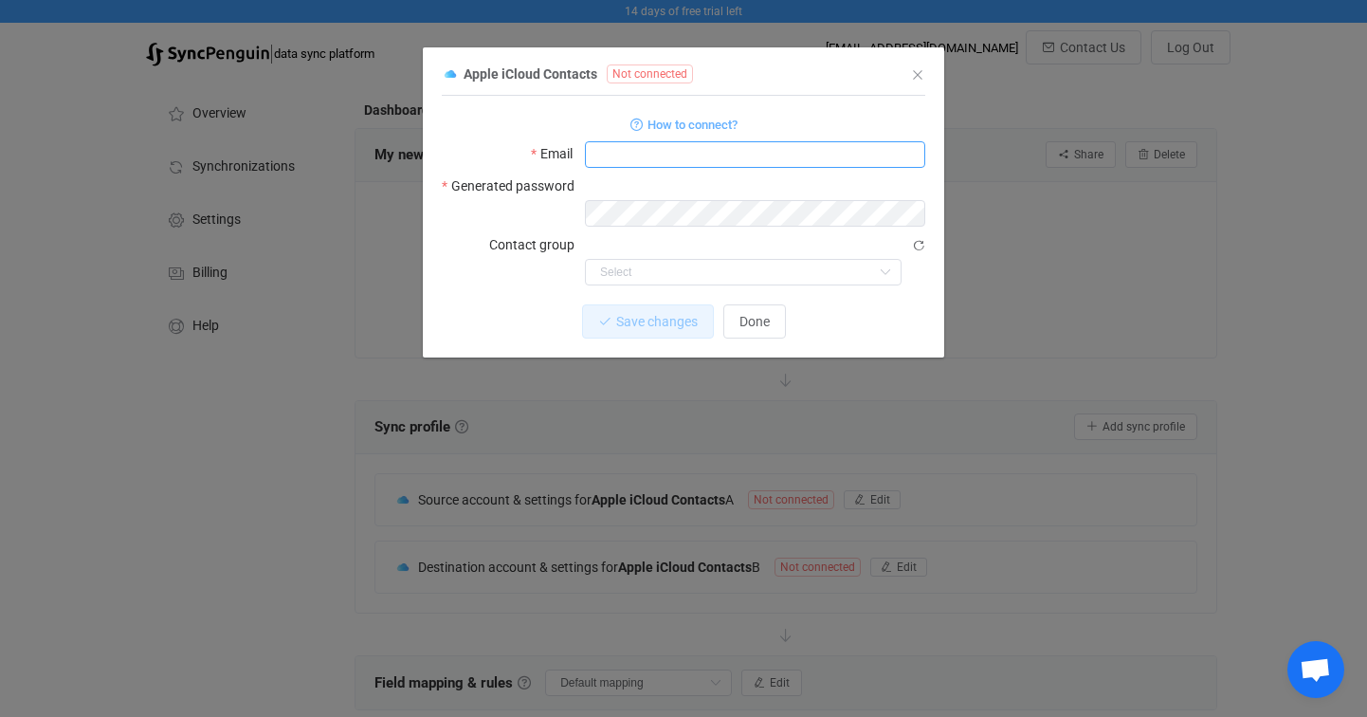
click at [637, 159] on input "dialog" at bounding box center [755, 154] width 340 height 27
type input "[EMAIL_ADDRESS][DOMAIN_NAME]"
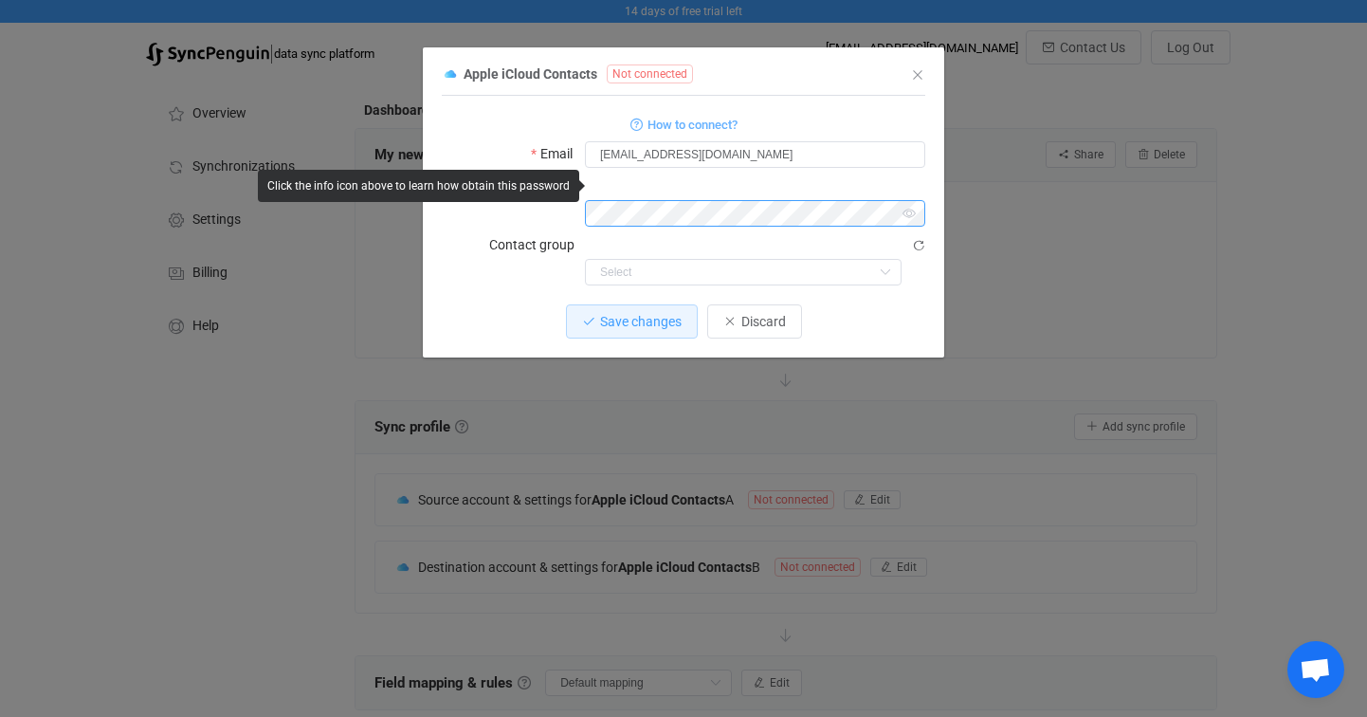
click at [556, 169] on form "How to connect? Email christiandacuna@me.com Generated password Contact group S…" at bounding box center [684, 198] width 484 height 173
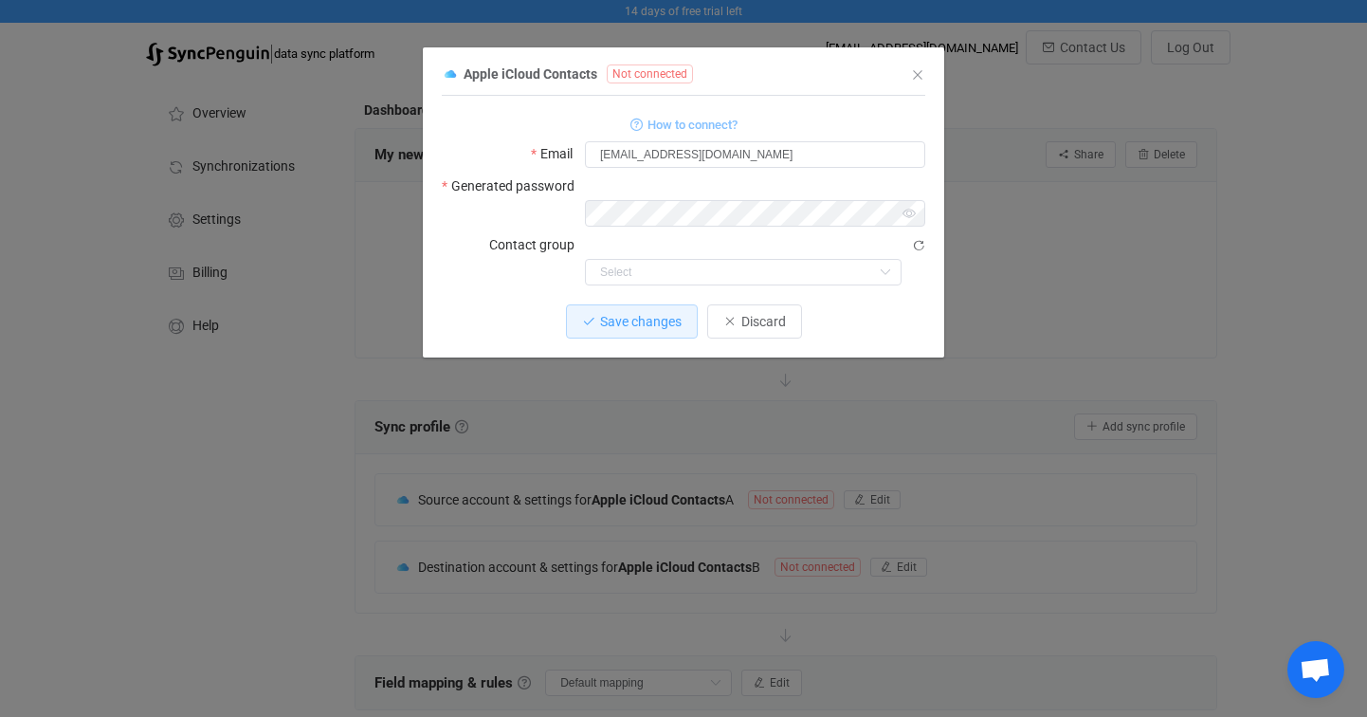
click at [704, 127] on span "How to connect?" at bounding box center [693, 125] width 90 height 22
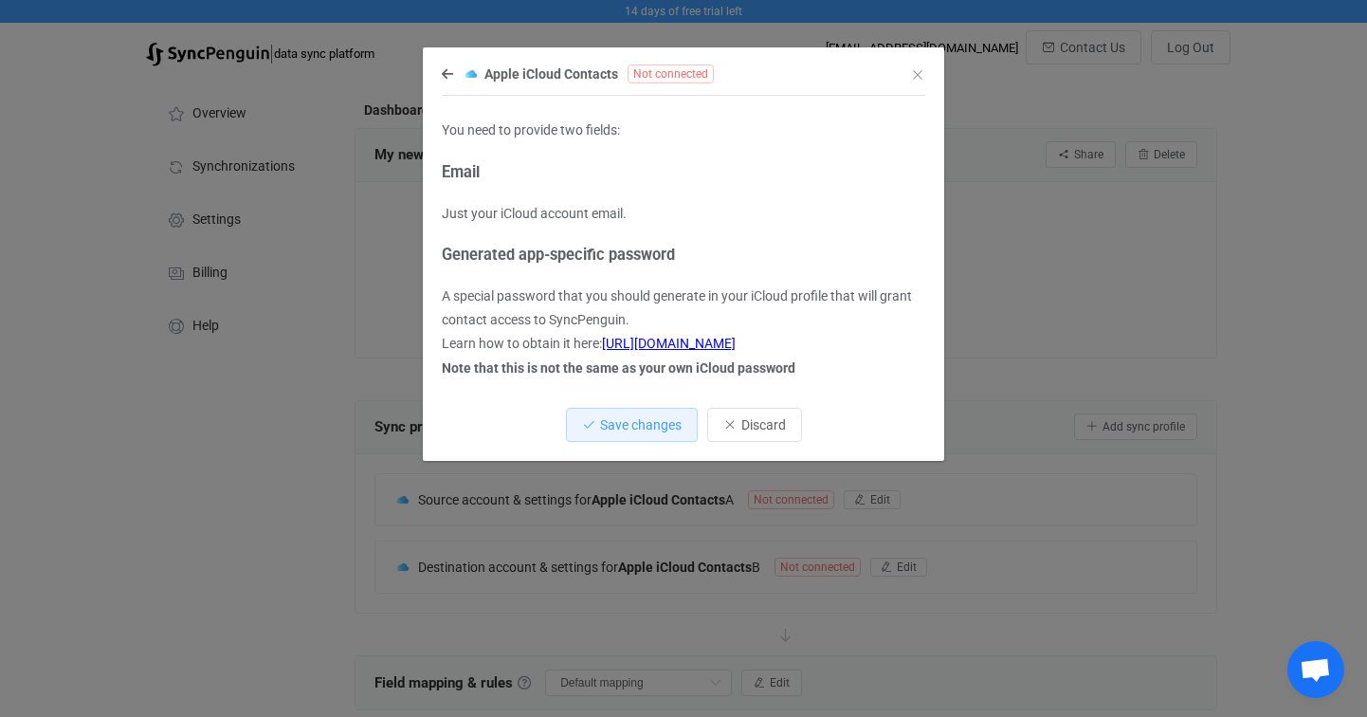
click at [736, 343] on link "https://support.apple.com/en-us/HT204397" at bounding box center [669, 343] width 134 height 15
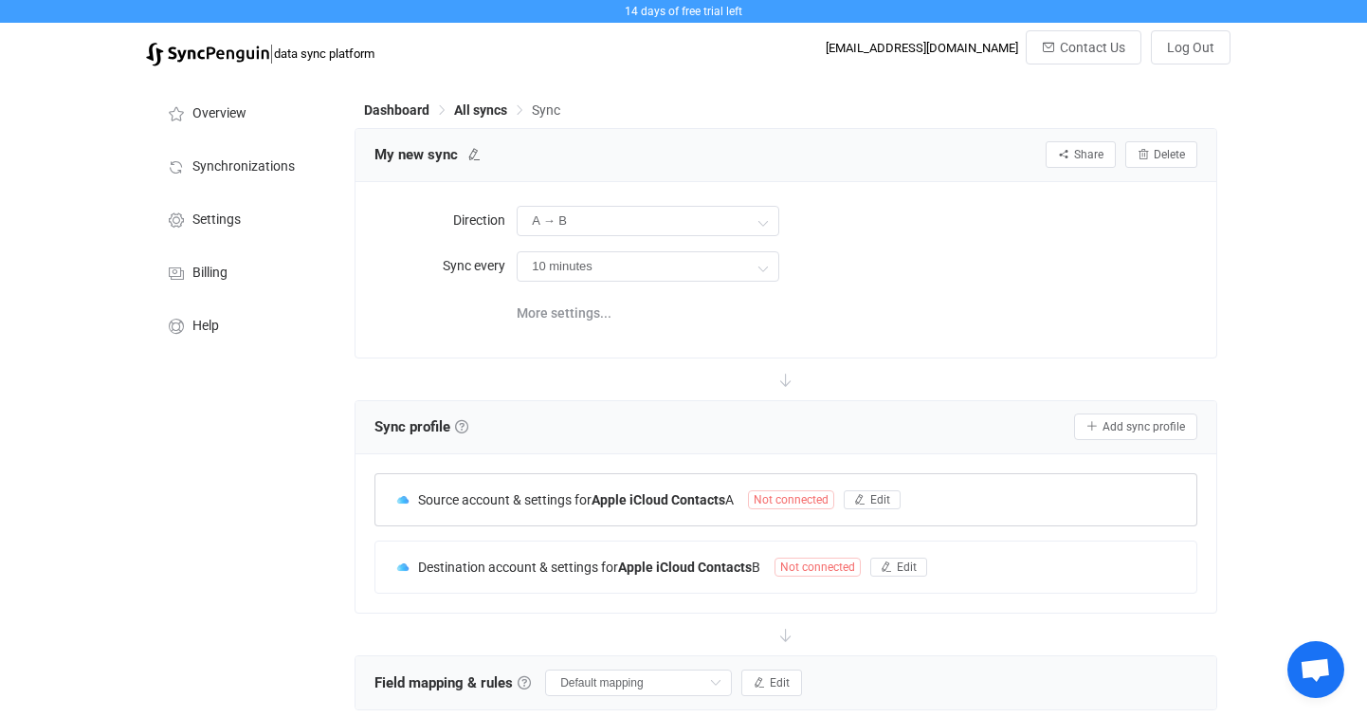
click at [812, 496] on span "Not connected" at bounding box center [791, 499] width 86 height 19
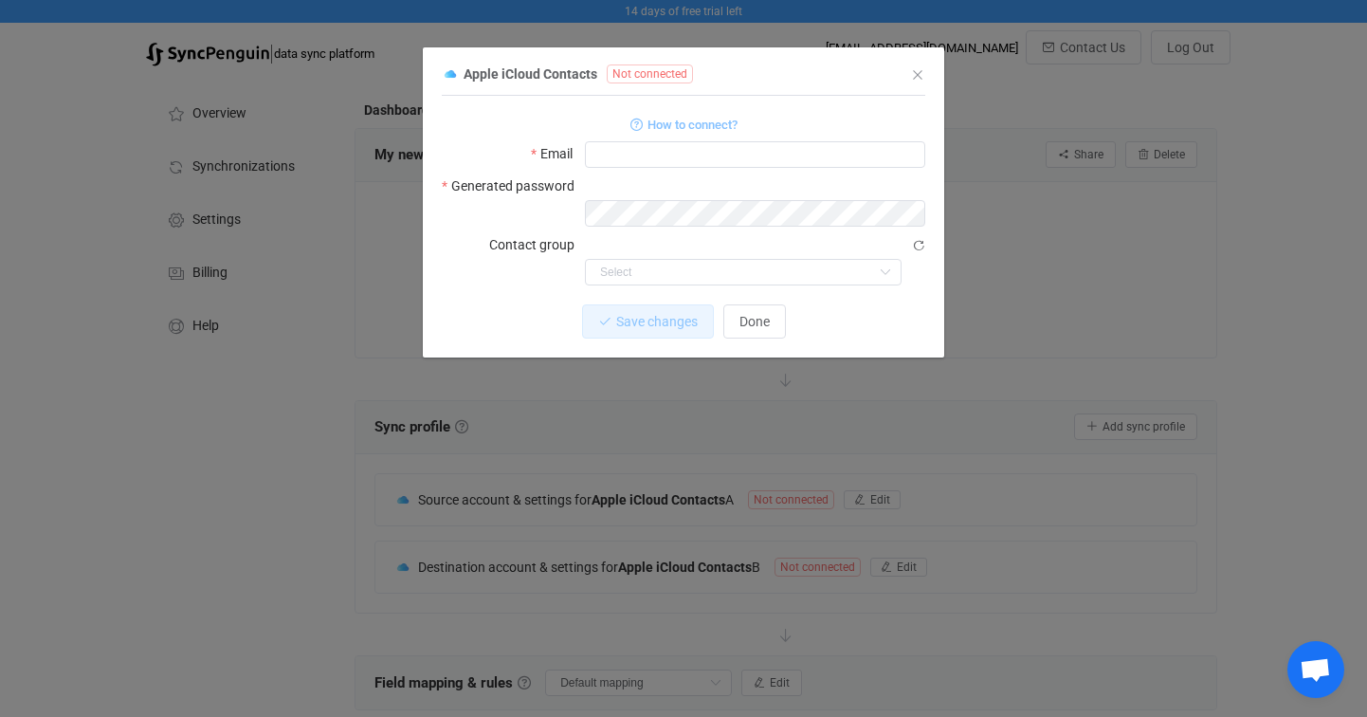
click at [703, 126] on span "How to connect?" at bounding box center [693, 125] width 90 height 22
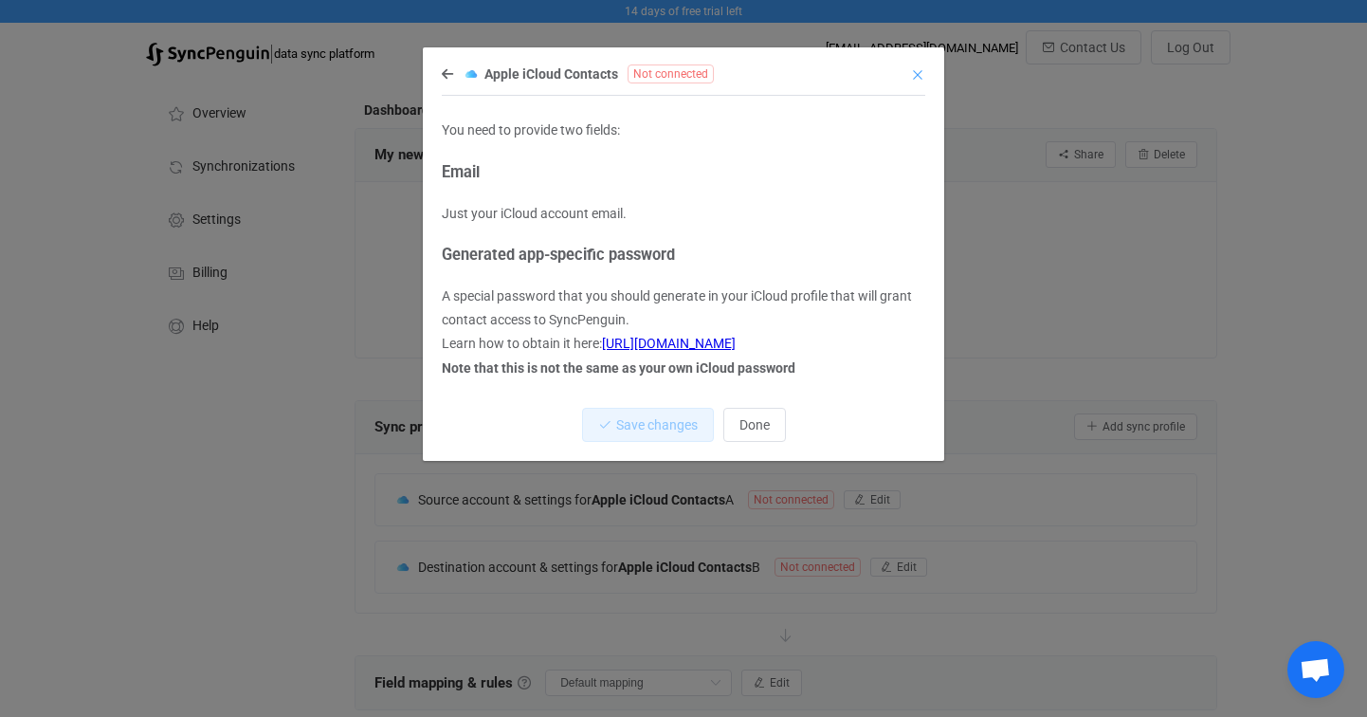
click at [917, 80] on icon "Close" at bounding box center [917, 74] width 15 height 15
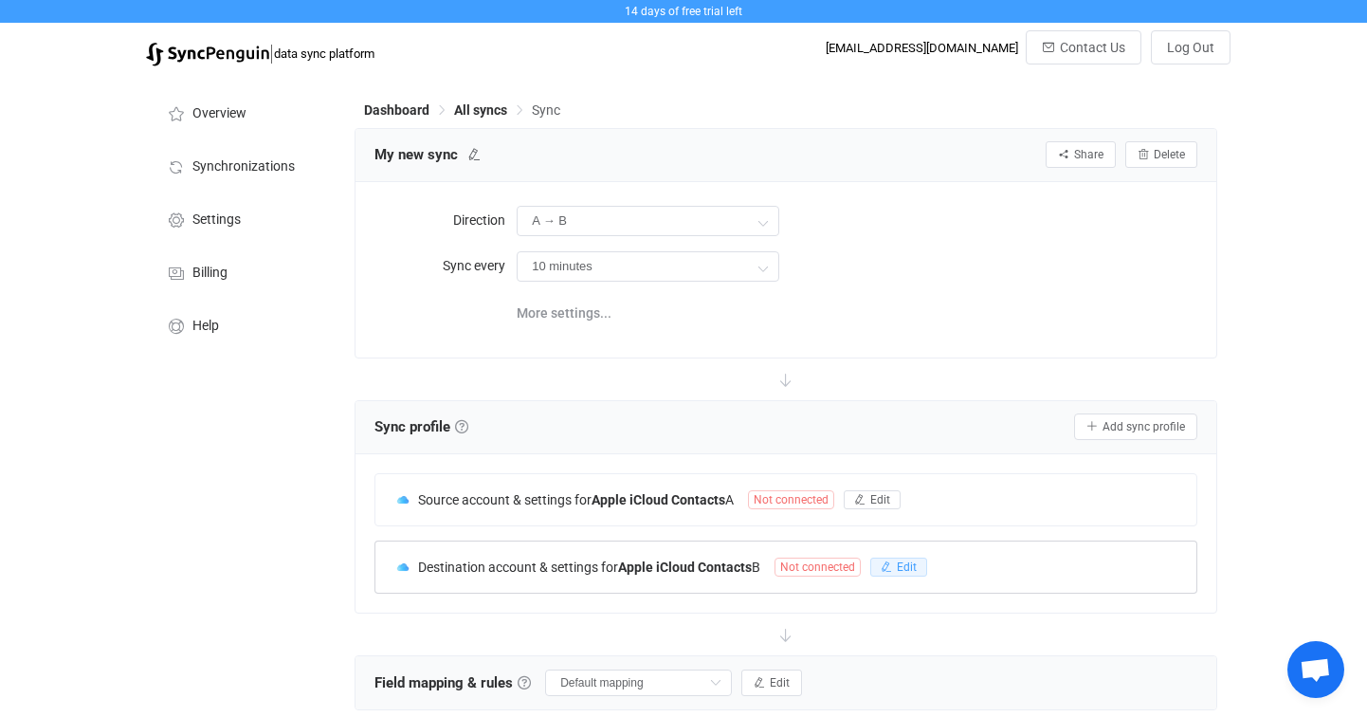
click at [892, 563] on icon "button" at bounding box center [886, 566] width 11 height 11
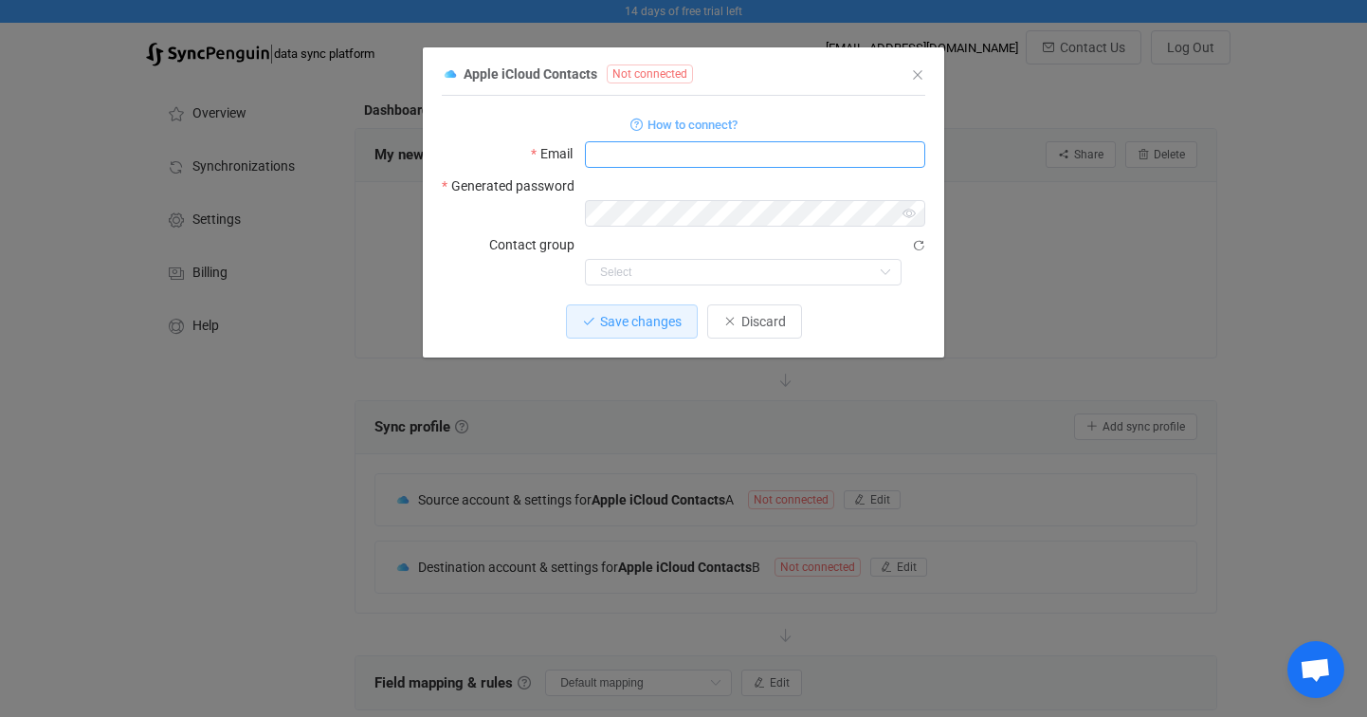
click at [623, 149] on input "dialog" at bounding box center [755, 154] width 340 height 27
type input "[EMAIL_ADDRESS][DOMAIN_NAME]"
click at [652, 314] on span "Save changes" at bounding box center [641, 321] width 82 height 15
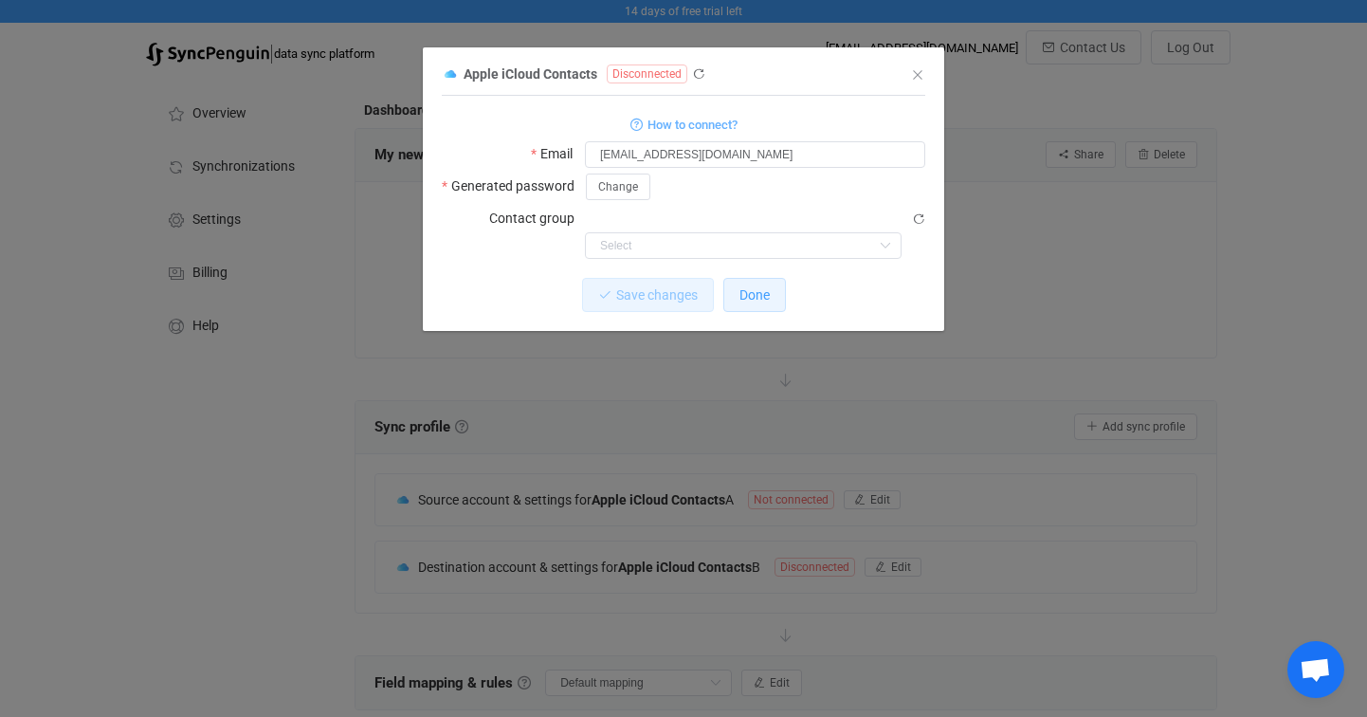
click at [746, 287] on span "Done" at bounding box center [754, 294] width 30 height 15
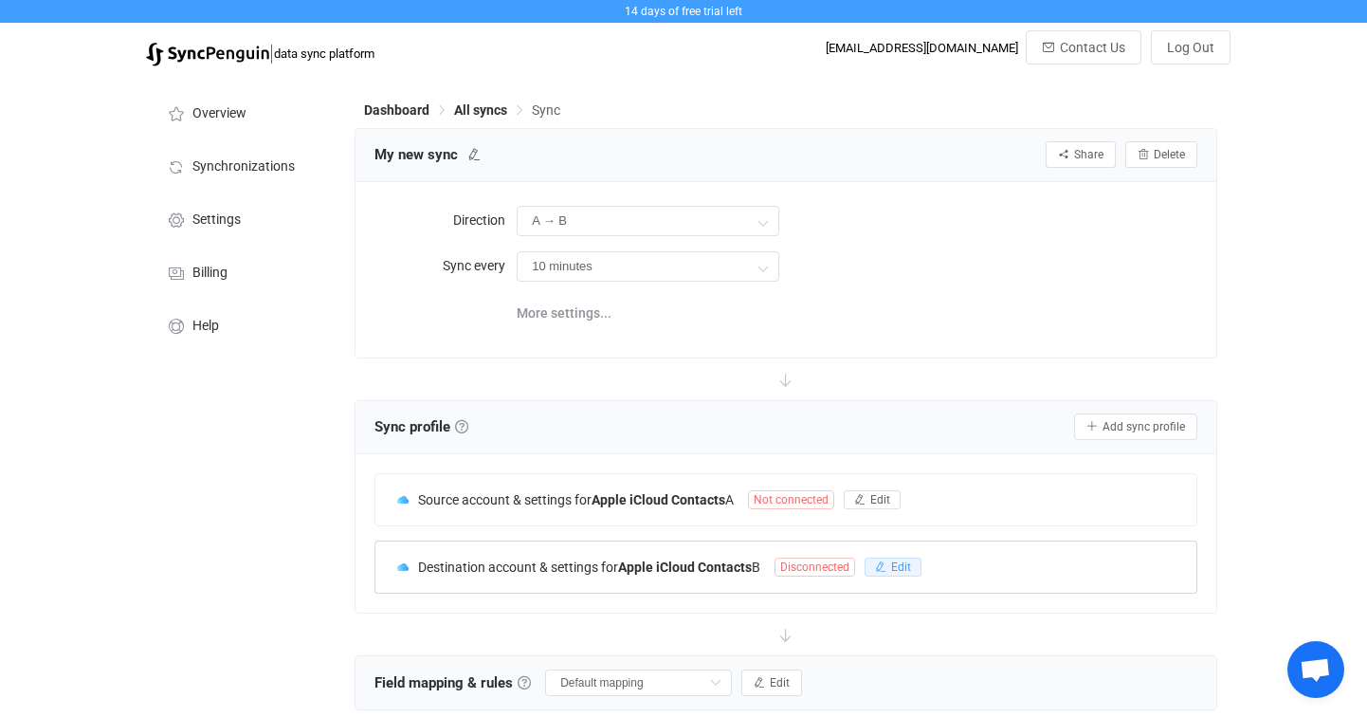
click at [920, 562] on button "Edit" at bounding box center [893, 566] width 57 height 19
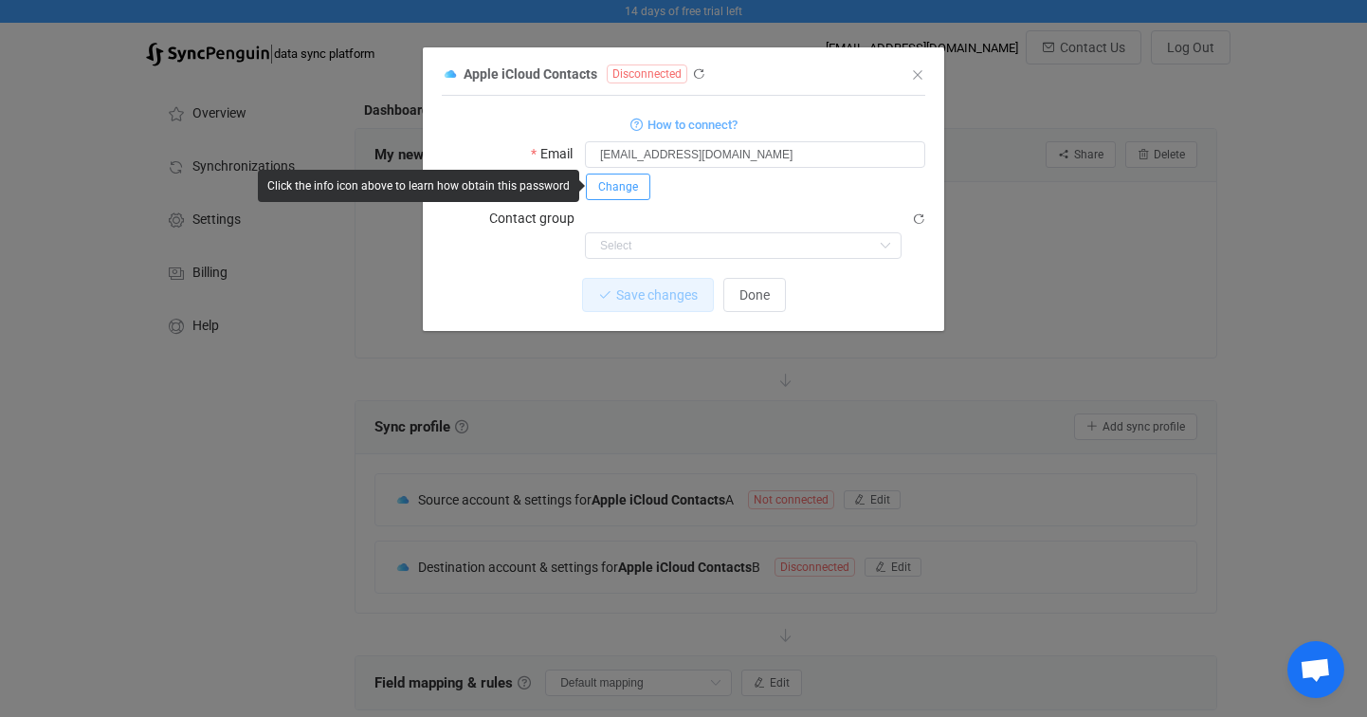
click at [630, 185] on span "Change" at bounding box center [618, 186] width 40 height 13
click at [569, 172] on body "14 days of free trial left | data sync platform christiandacuna@me.com Contact …" at bounding box center [683, 564] width 1367 height 1129
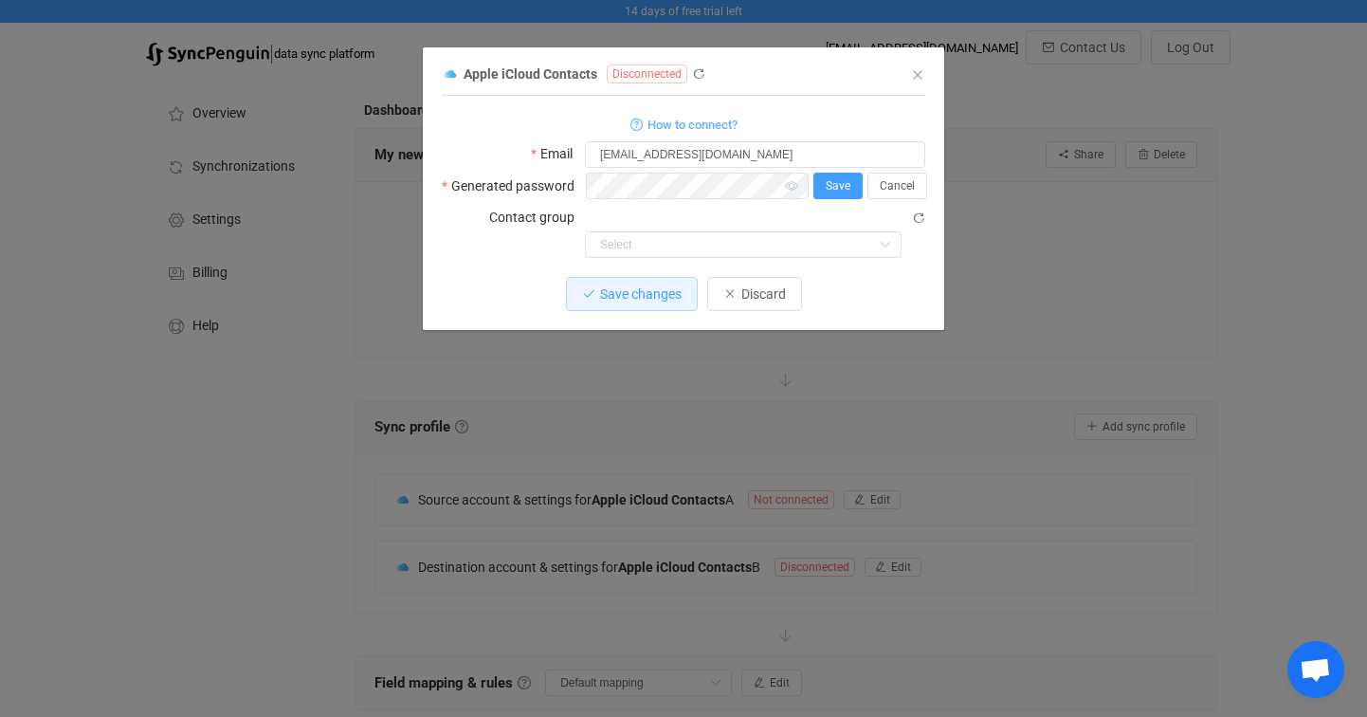
click at [838, 187] on span "Save" at bounding box center [838, 185] width 25 height 13
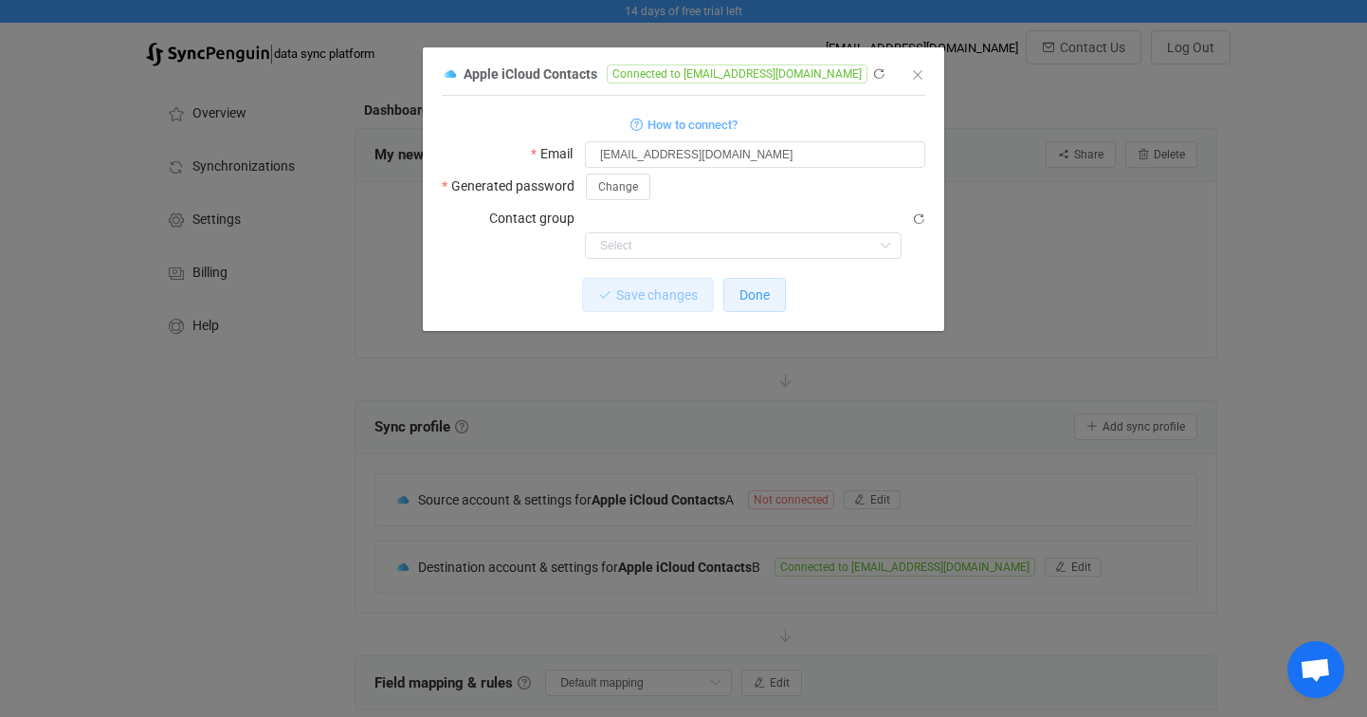
click at [767, 287] on span "Done" at bounding box center [754, 294] width 30 height 15
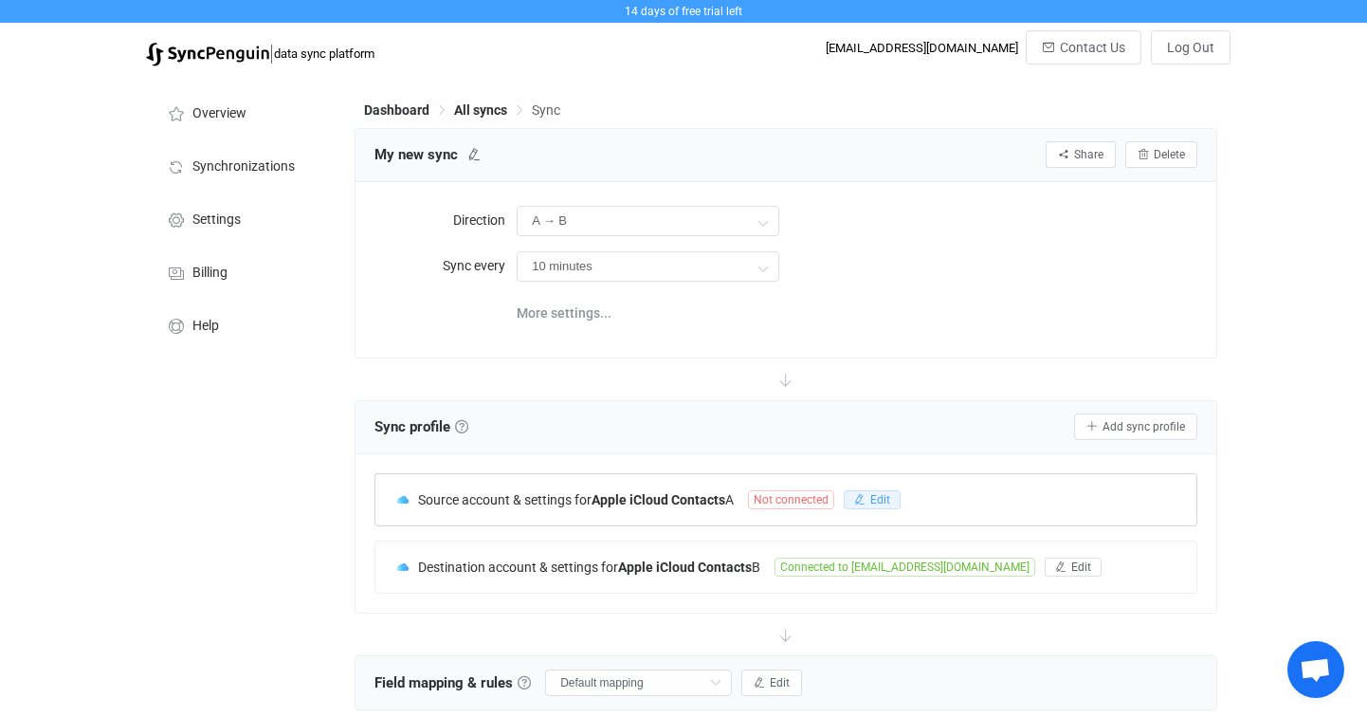
click at [873, 490] on button "Edit" at bounding box center [872, 499] width 57 height 19
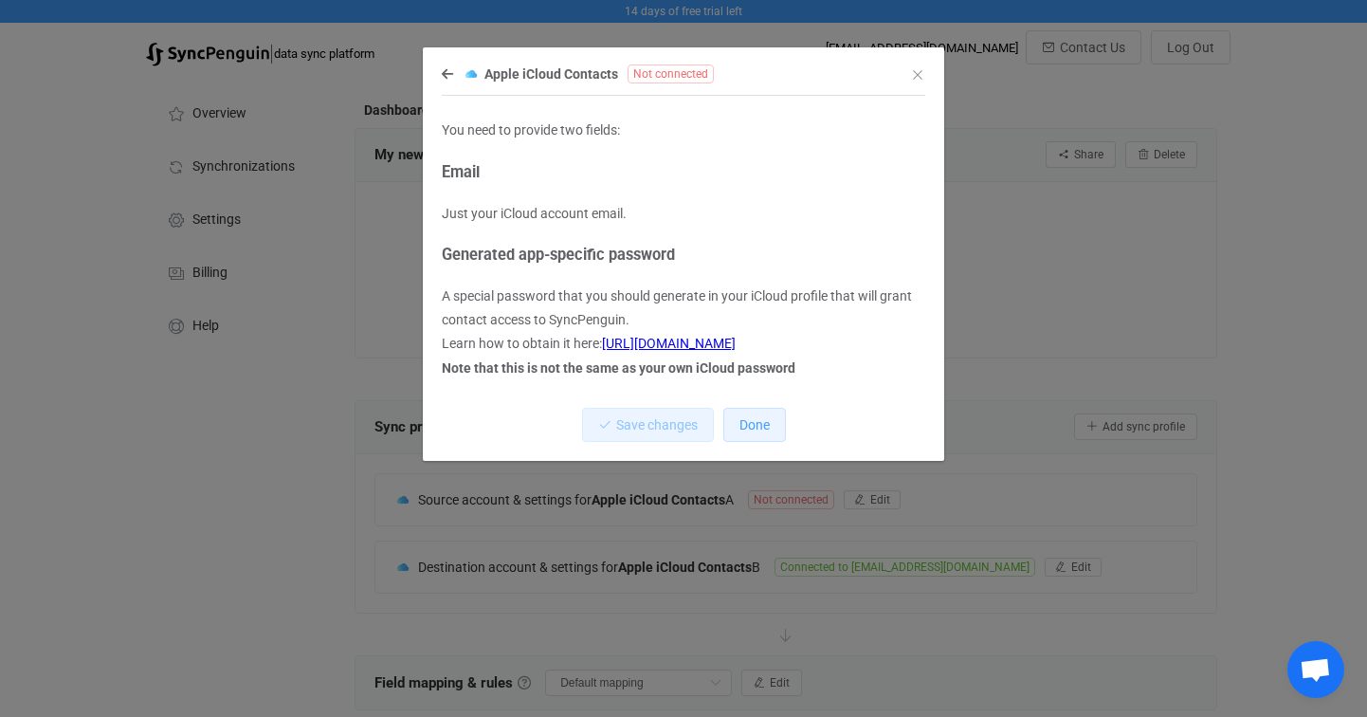
click at [746, 434] on button "Done" at bounding box center [754, 425] width 63 height 34
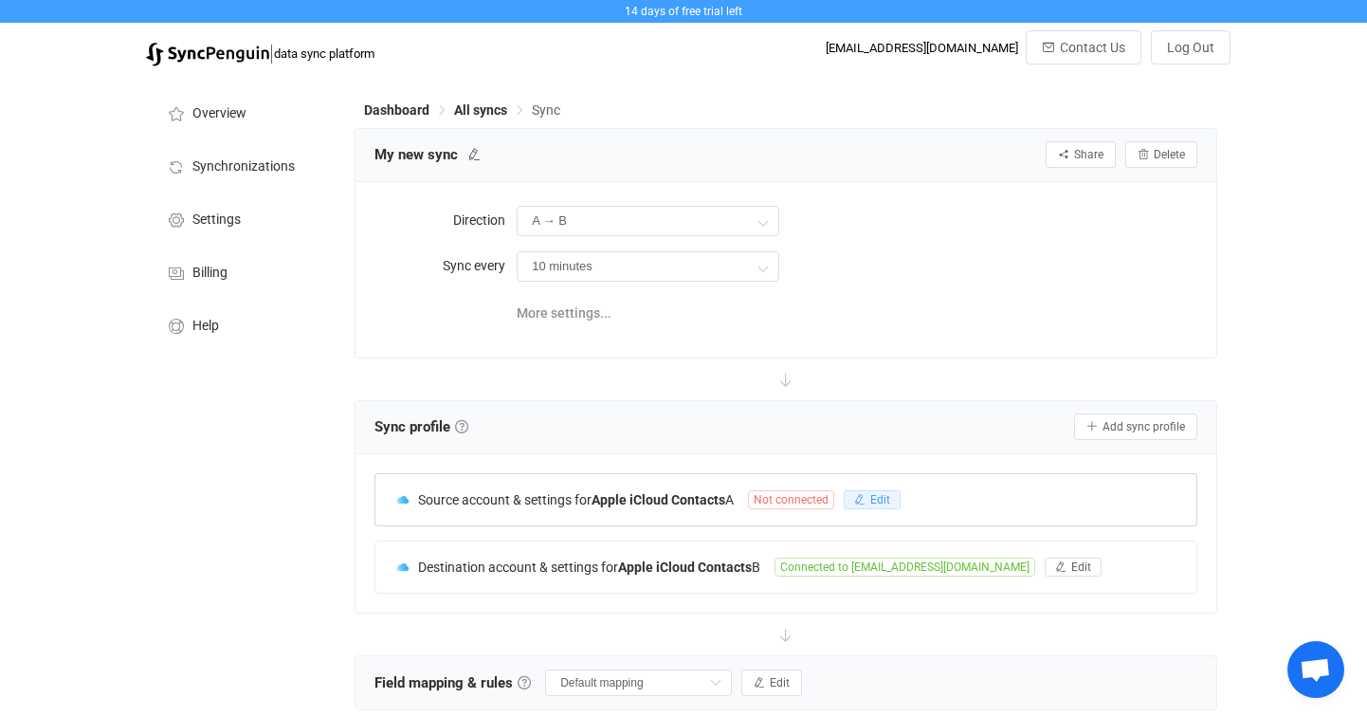
click at [866, 499] on icon "button" at bounding box center [859, 499] width 11 height 11
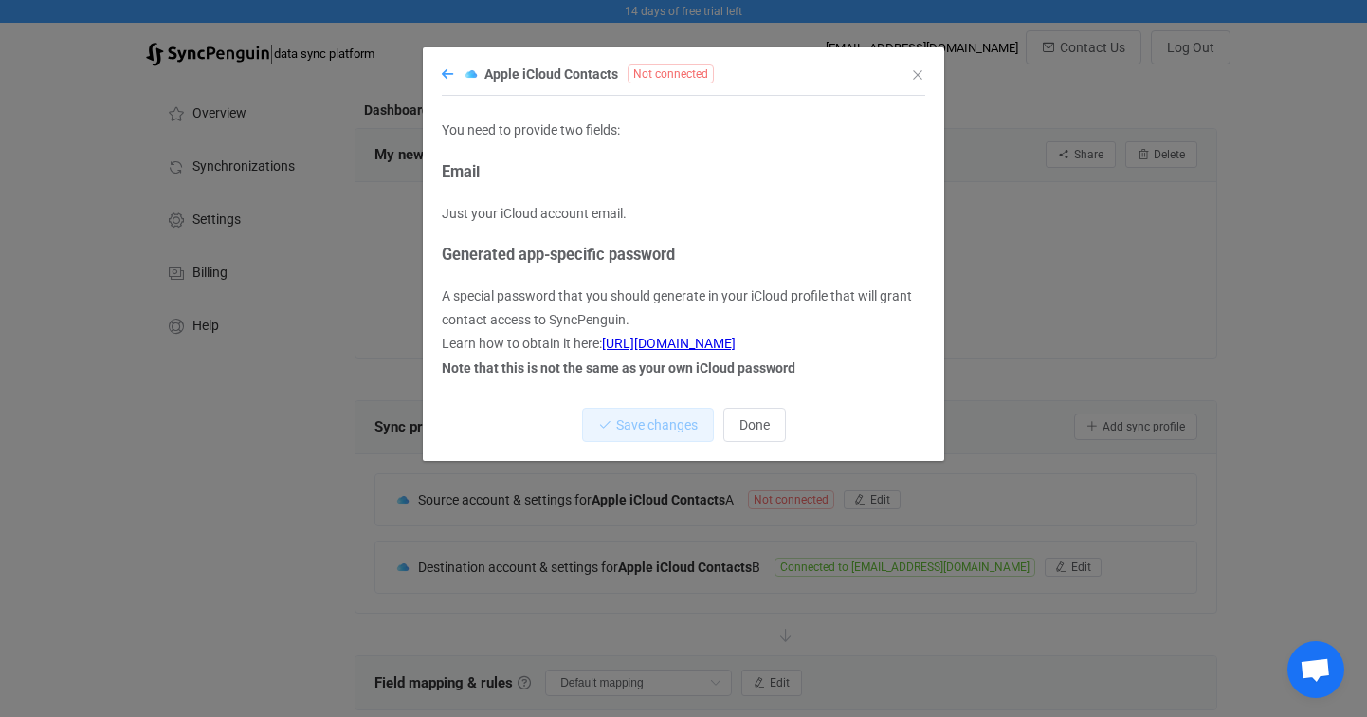
click at [452, 78] on icon "dialog" at bounding box center [447, 73] width 11 height 13
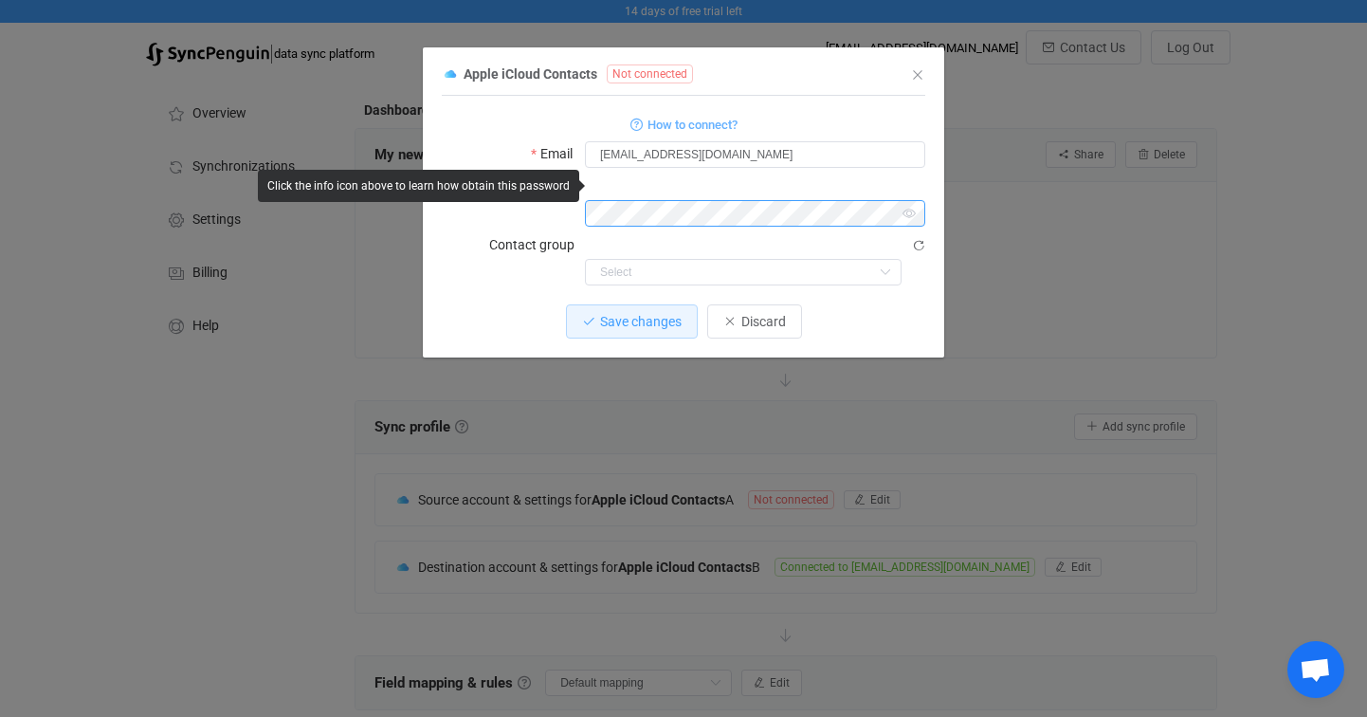
click at [576, 176] on div "Generated password" at bounding box center [684, 200] width 484 height 54
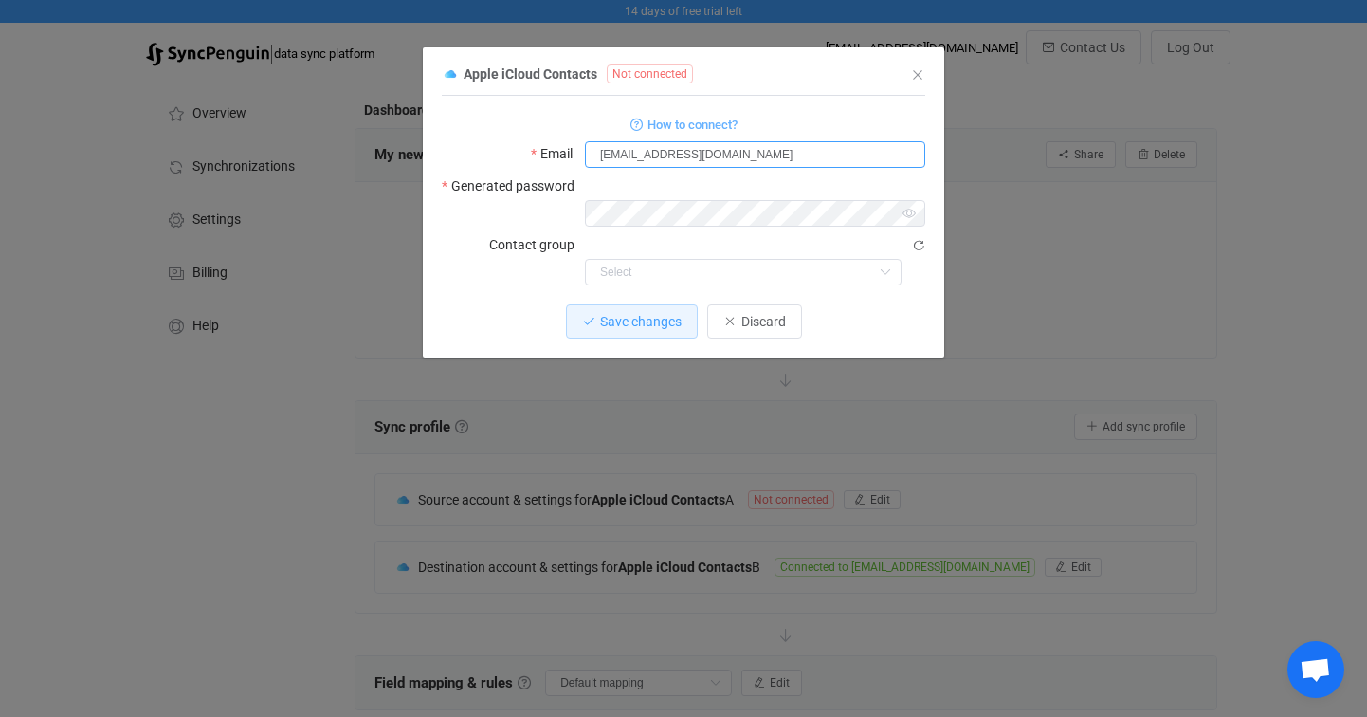
drag, startPoint x: 760, startPoint y: 161, endPoint x: 553, endPoint y: 113, distance: 213.2
click at [554, 113] on form "How to connect? Email christiandacuna@me.com Generated password Contact group S…" at bounding box center [684, 198] width 484 height 173
type input "christianlookin@hotmail.com"
click at [650, 304] on button "Save changes" at bounding box center [632, 321] width 132 height 34
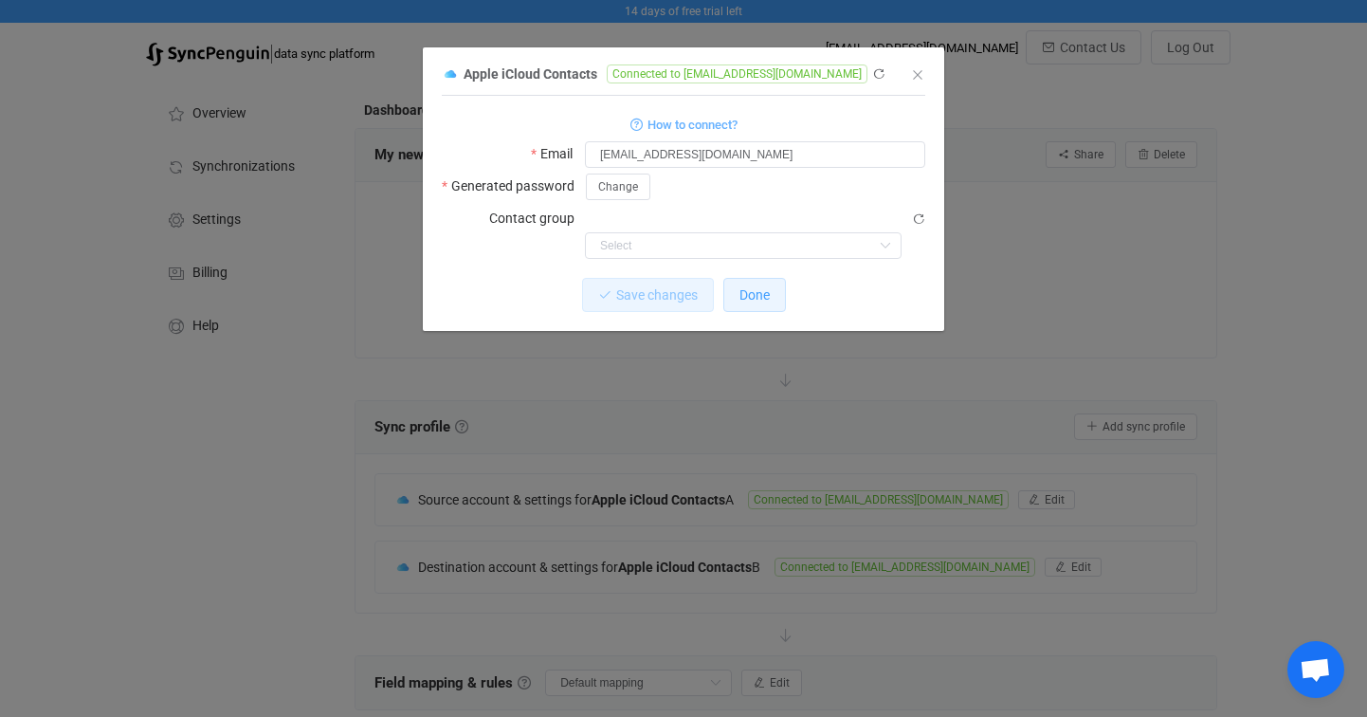
click at [752, 279] on button "Done" at bounding box center [754, 295] width 63 height 34
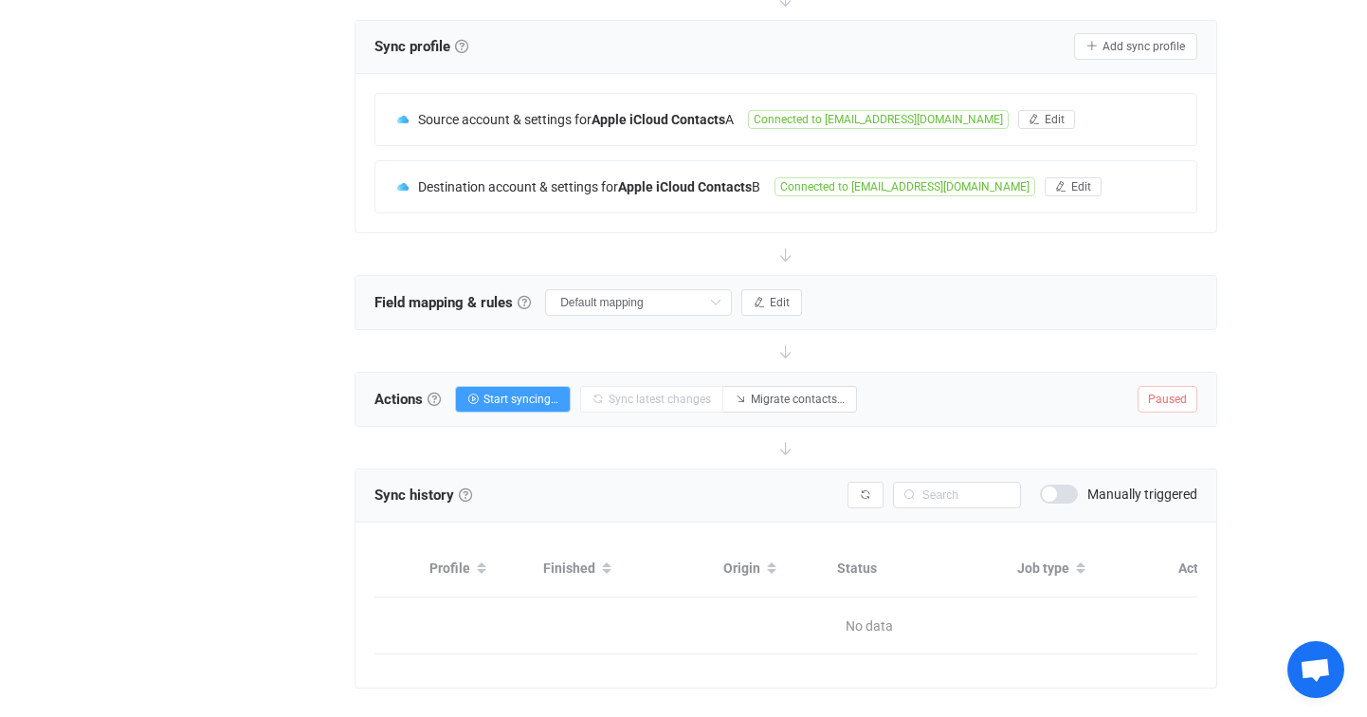
scroll to position [411, 0]
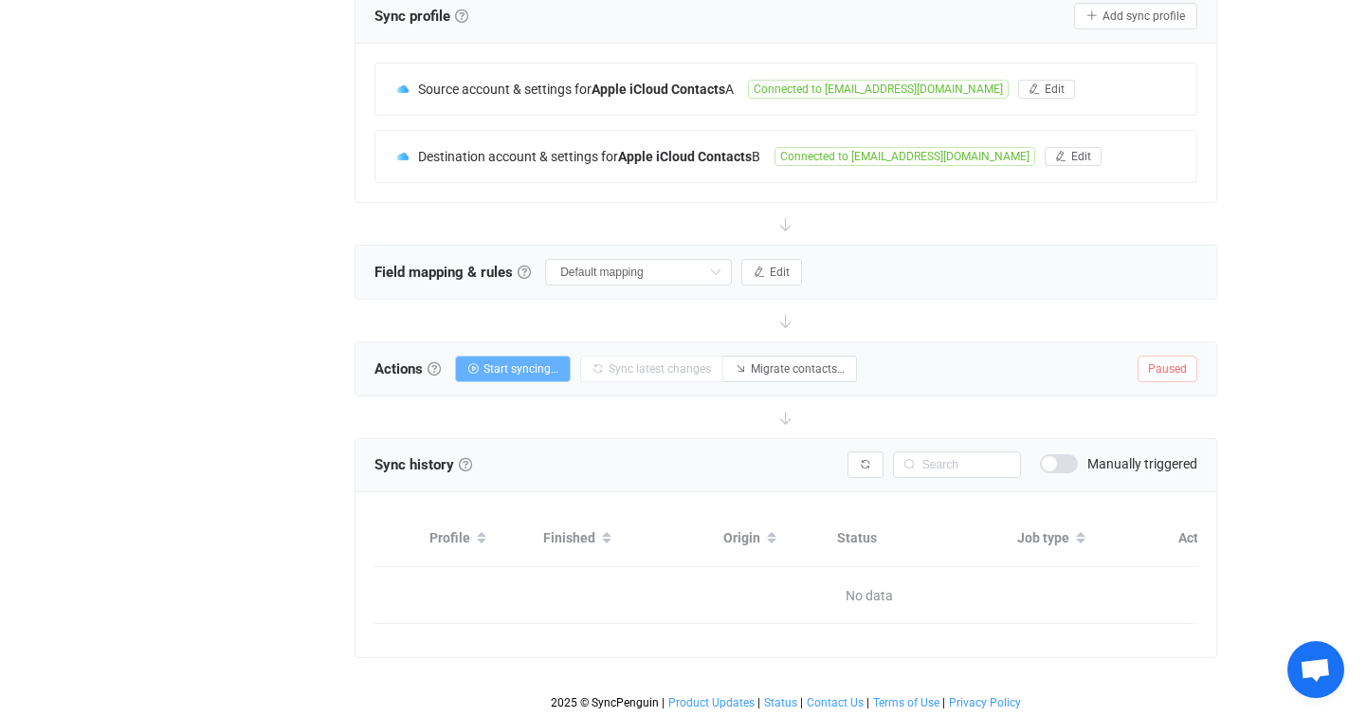
click at [542, 365] on span "Start syncing…" at bounding box center [521, 368] width 75 height 13
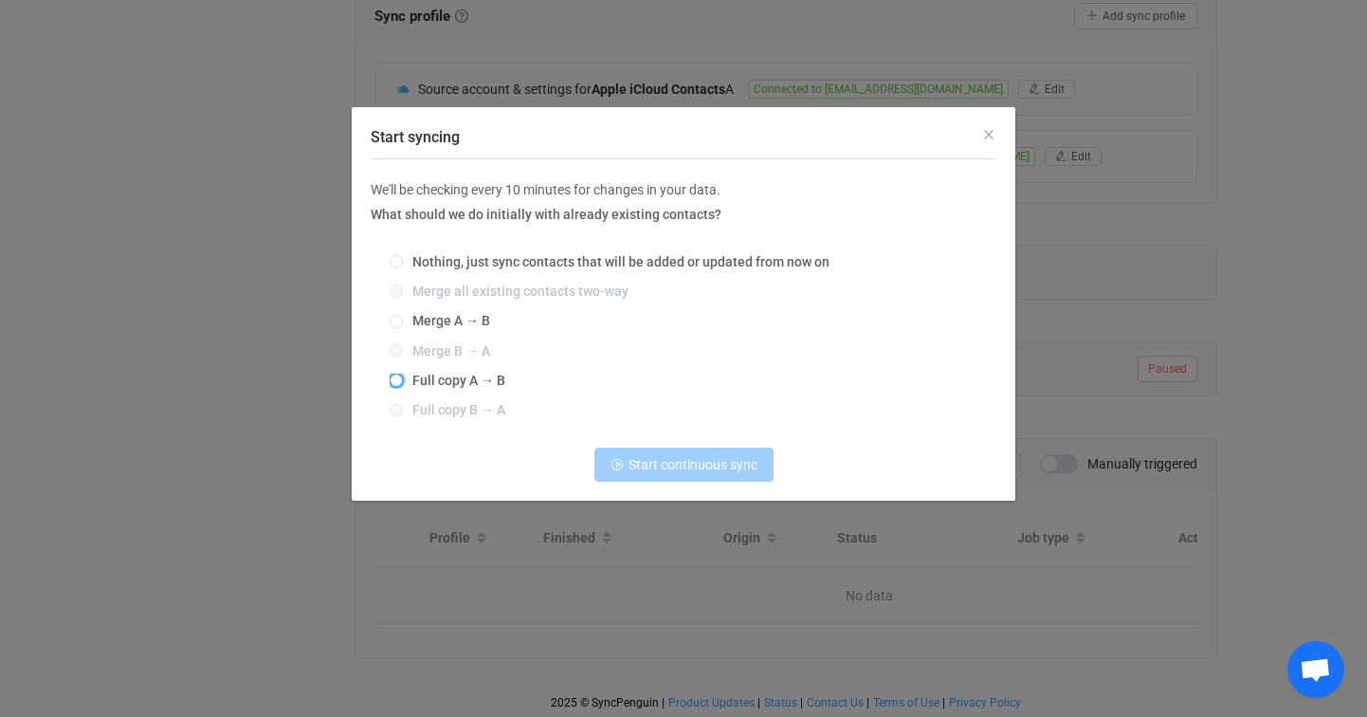
click at [402, 381] on span "Start syncing" at bounding box center [396, 380] width 13 height 13
click at [402, 381] on input "Full copy A → B" at bounding box center [396, 381] width 13 height 15
radio input "true"
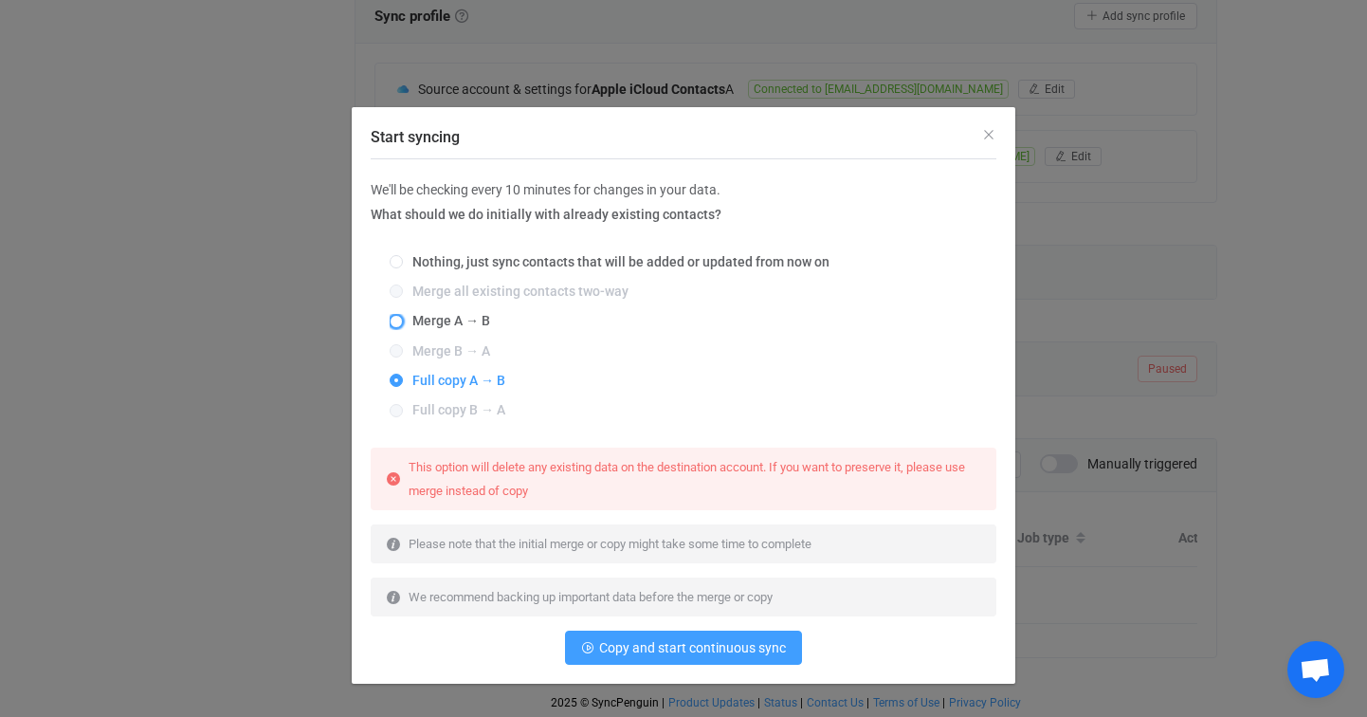
click at [395, 319] on span "Start syncing" at bounding box center [396, 321] width 13 height 13
click at [395, 319] on input "Merge A → B" at bounding box center [396, 322] width 13 height 15
radio input "true"
radio input "false"
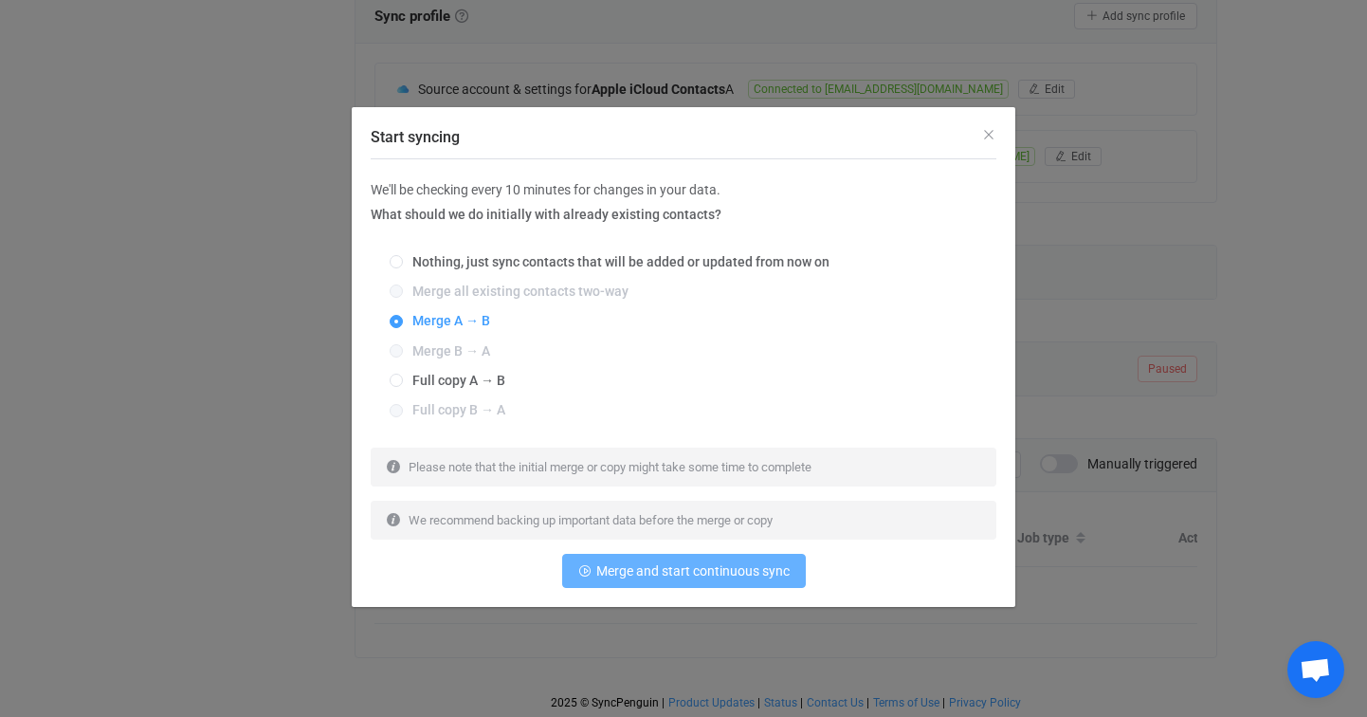
click at [707, 573] on span "Merge and start continuous sync" at bounding box center [692, 570] width 193 height 15
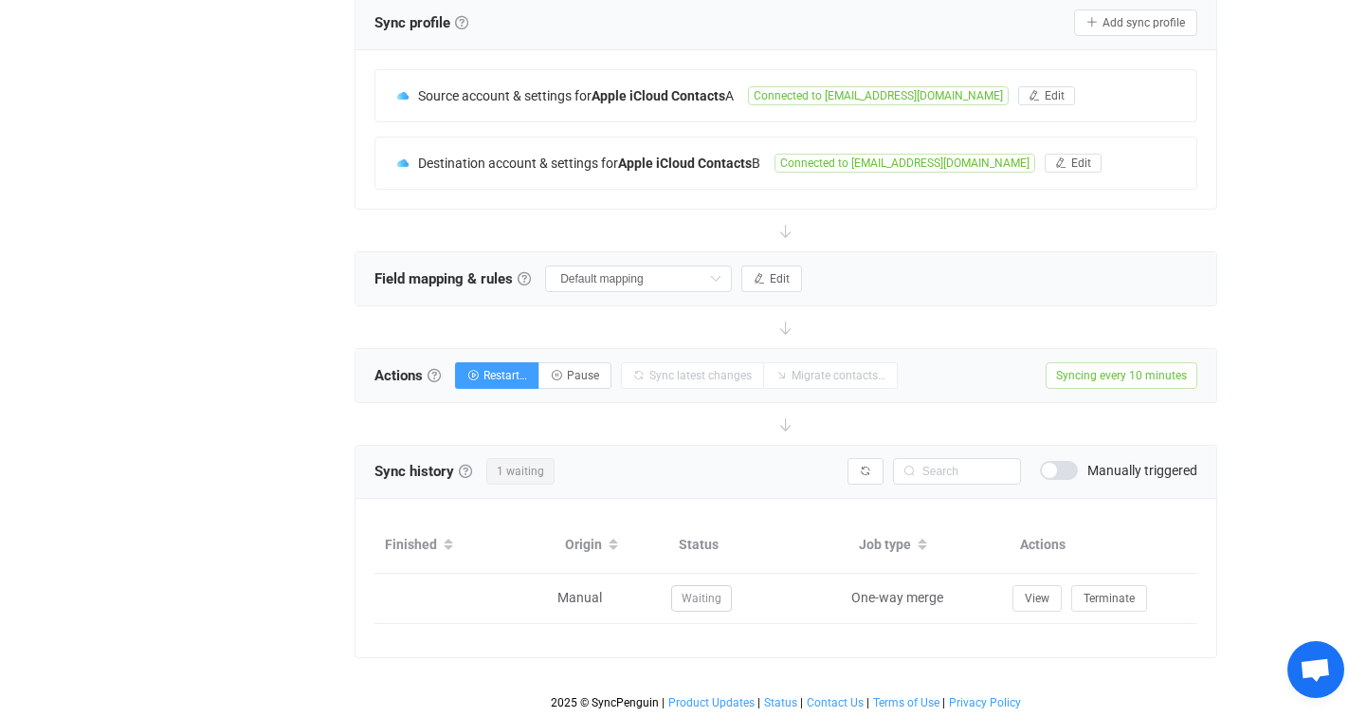
scroll to position [0, 166]
